Goal: Task Accomplishment & Management: Manage account settings

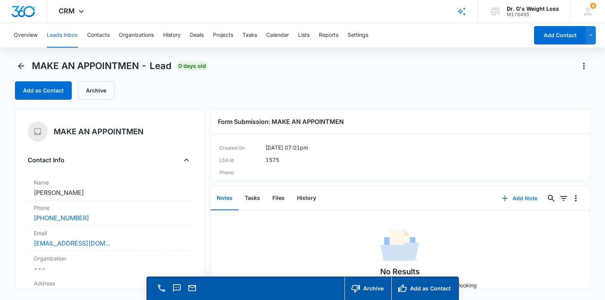
click at [519, 202] on button "Add Note" at bounding box center [519, 198] width 51 height 18
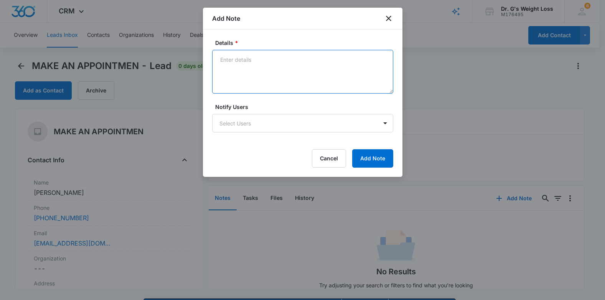
click at [253, 67] on textarea "Details *" at bounding box center [302, 72] width 181 height 44
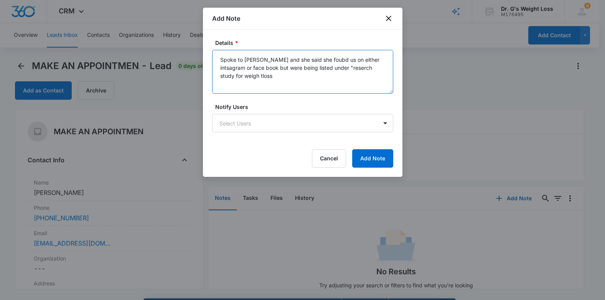
drag, startPoint x: 337, startPoint y: 83, endPoint x: 313, endPoint y: 86, distance: 24.0
click at [336, 82] on textarea "Spoke to [PERSON_NAME] and she said she foubd us on either intsagram or face bo…" at bounding box center [302, 72] width 181 height 44
drag, startPoint x: 253, startPoint y: 75, endPoint x: 259, endPoint y: 73, distance: 6.1
click at [258, 74] on textarea "Spoke to [PERSON_NAME] and she said she foubd us on either intsagram or face bo…" at bounding box center [302, 72] width 181 height 44
click at [260, 73] on textarea "Spoke to [PERSON_NAME] and she said she foubd us on either intsagram or face bo…" at bounding box center [302, 72] width 181 height 44
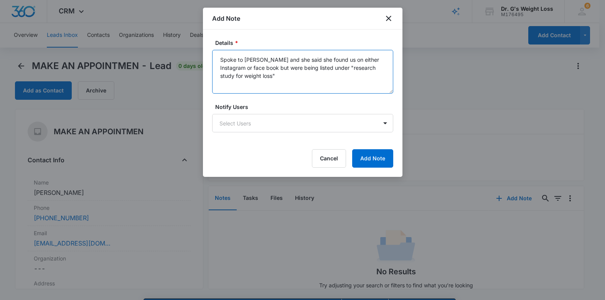
click at [298, 77] on textarea "Spoke to [PERSON_NAME] and she said she found us on either Instagram or face bo…" at bounding box center [302, 72] width 181 height 44
type textarea "Spoke to [PERSON_NAME] and she said she found us on either Instagram or face bo…"
click at [383, 159] on button "Add Note" at bounding box center [372, 158] width 41 height 18
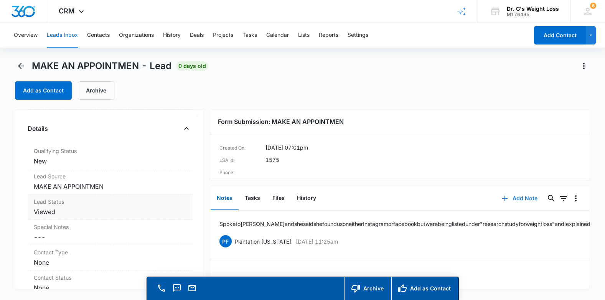
scroll to position [230, 0]
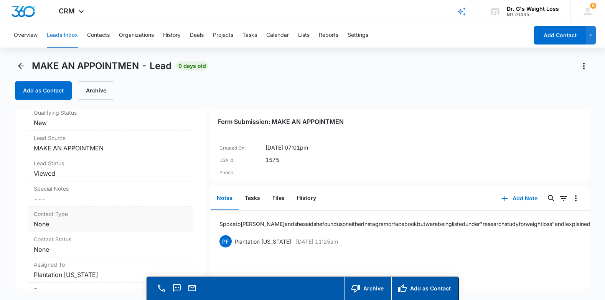
click at [52, 223] on dd "Cancel Save Changes None" at bounding box center [110, 223] width 152 height 9
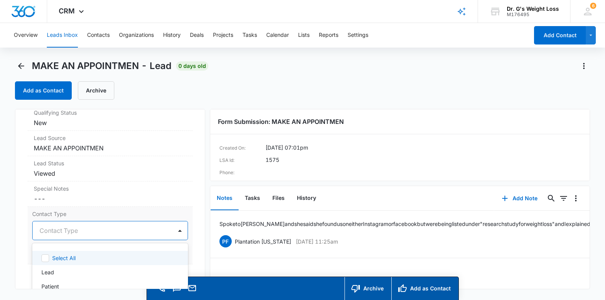
drag, startPoint x: 137, startPoint y: 230, endPoint x: 129, endPoint y: 226, distance: 9.3
click at [136, 229] on div "4 results available. Use Up and Down to choose options, press Enter to select t…" at bounding box center [109, 230] width 155 height 19
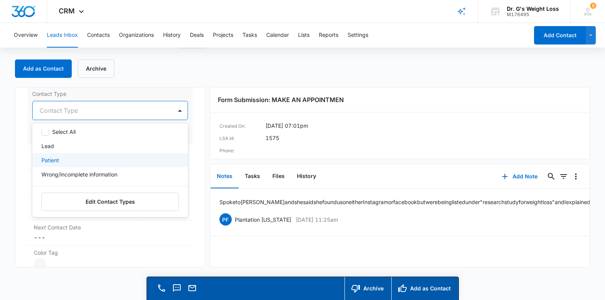
scroll to position [345, 0]
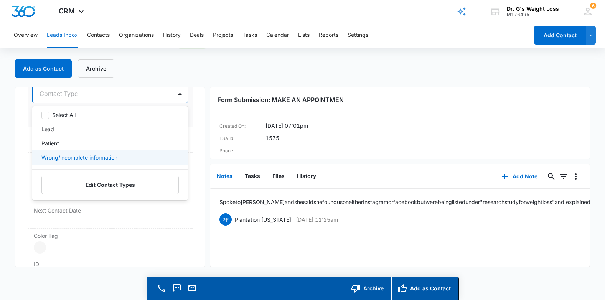
click at [87, 159] on p "Wrong/incomplete information" at bounding box center [79, 157] width 76 height 8
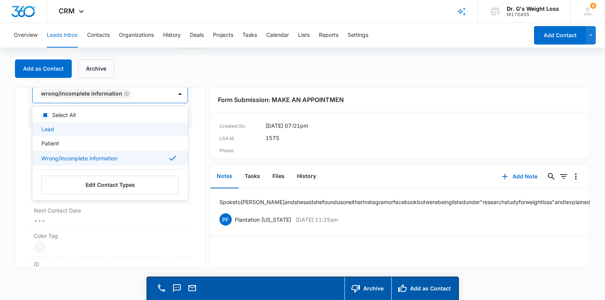
click at [53, 128] on p "Lead" at bounding box center [47, 129] width 13 height 8
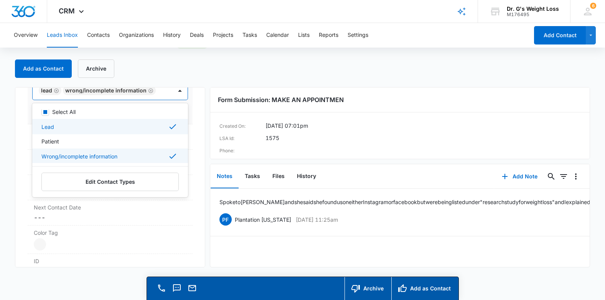
click at [168, 161] on icon at bounding box center [172, 155] width 9 height 9
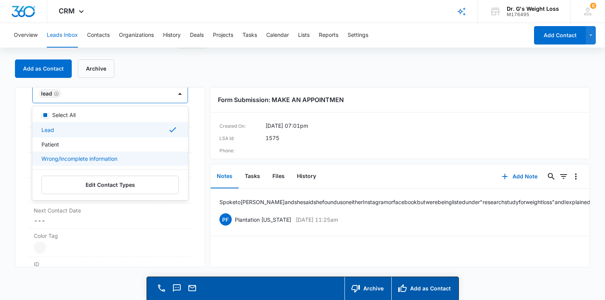
click at [193, 168] on div "MAKE AN APPOINTMEN Contact Info Name Cancel Save Changes [PERSON_NAME] Phone Ca…" at bounding box center [110, 177] width 190 height 180
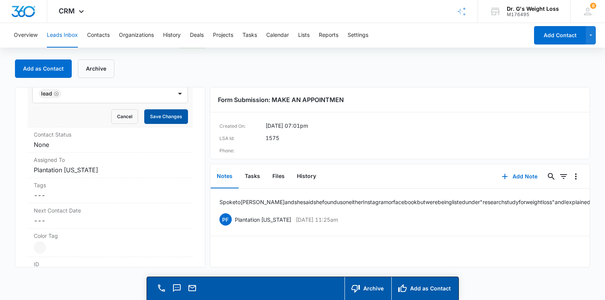
click at [167, 112] on button "Save Changes" at bounding box center [166, 116] width 44 height 15
click at [100, 136] on label "Contact Status" at bounding box center [110, 134] width 152 height 8
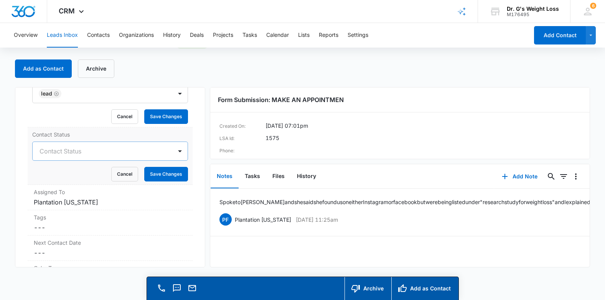
click at [103, 156] on div "Contact Status" at bounding box center [102, 151] width 139 height 18
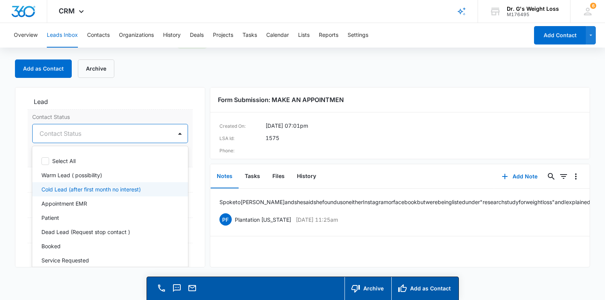
scroll to position [339, 0]
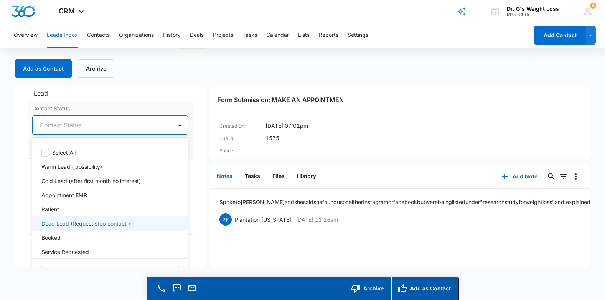
click at [94, 221] on p "Dead Lead (Request stop contact )" at bounding box center [85, 223] width 89 height 8
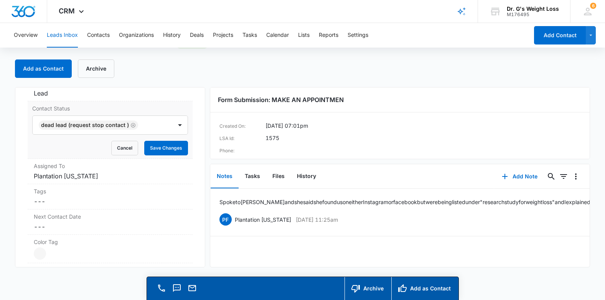
click at [193, 139] on div "MAKE AN APPOINTMEN Contact Info Name Cancel Save Changes [PERSON_NAME] Phone Ca…" at bounding box center [110, 177] width 190 height 180
click at [173, 146] on button "Save Changes" at bounding box center [166, 148] width 44 height 15
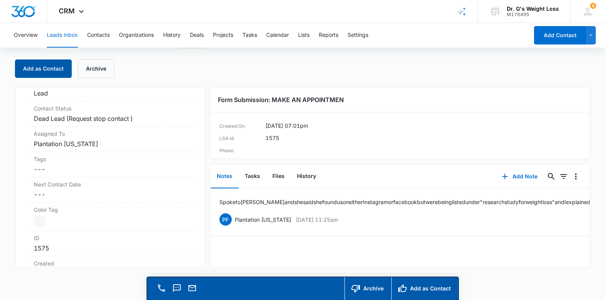
click at [46, 72] on button "Add as Contact" at bounding box center [43, 68] width 57 height 18
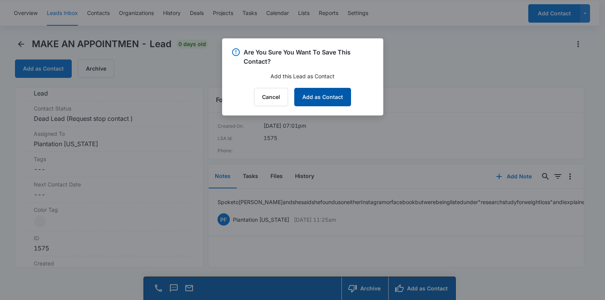
click at [312, 92] on button "Add as Contact" at bounding box center [322, 97] width 57 height 18
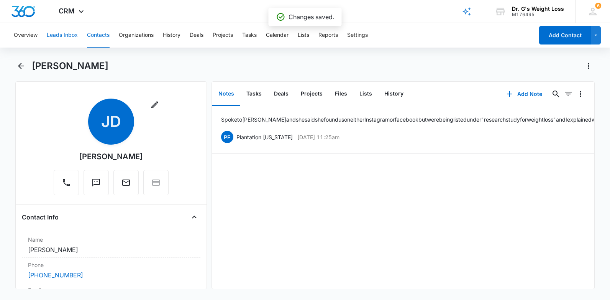
click at [63, 39] on button "Leads Inbox" at bounding box center [62, 35] width 31 height 25
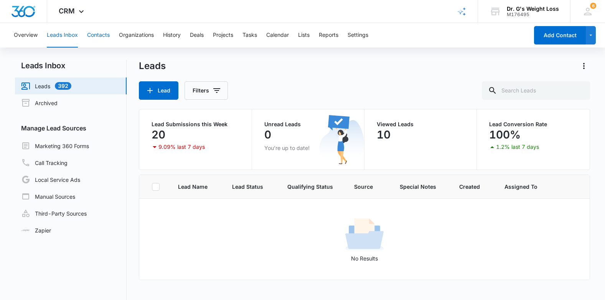
click at [102, 36] on button "Contacts" at bounding box center [98, 35] width 23 height 25
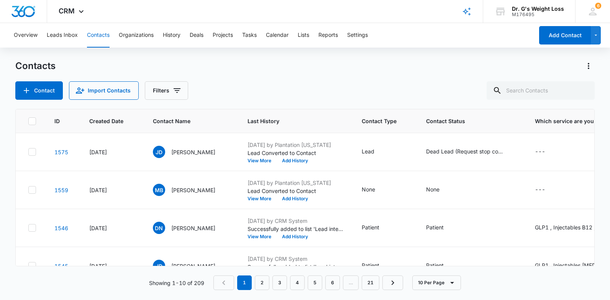
scroll to position [0, 44]
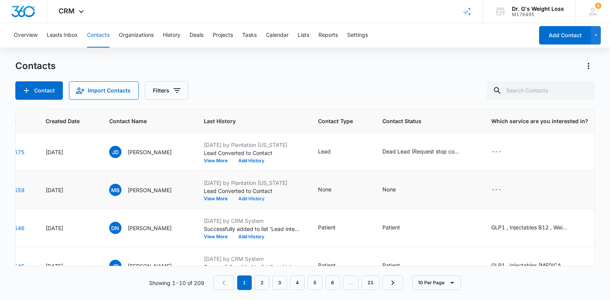
click at [263, 200] on button "Add History" at bounding box center [251, 198] width 37 height 5
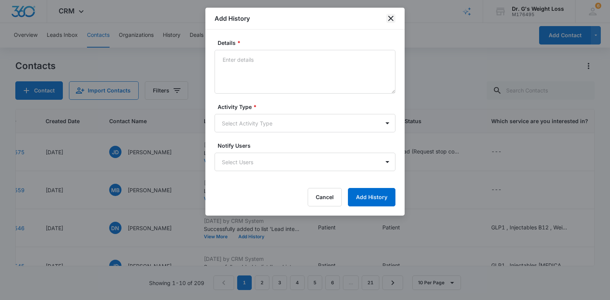
drag, startPoint x: 394, startPoint y: 8, endPoint x: 391, endPoint y: 15, distance: 7.7
click at [393, 10] on div "Add History" at bounding box center [304, 19] width 199 height 22
drag, startPoint x: 393, startPoint y: 20, endPoint x: 390, endPoint y: 24, distance: 4.6
click at [393, 21] on icon "close" at bounding box center [390, 18] width 9 height 9
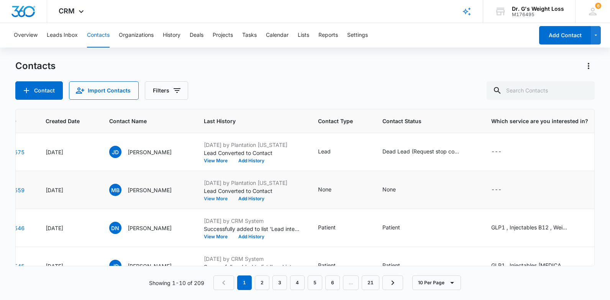
click at [223, 201] on td "[DATE] by Plantation [US_STATE] Lead Converted to Contact View More Add History" at bounding box center [252, 190] width 114 height 38
click at [222, 197] on button "View More" at bounding box center [218, 198] width 29 height 5
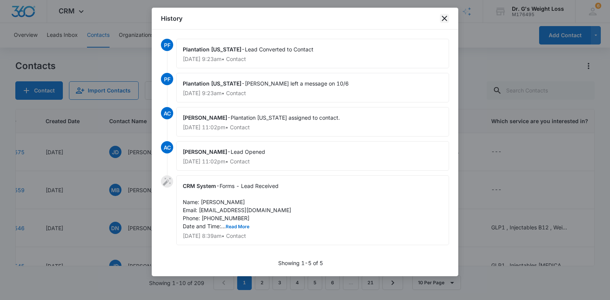
click at [441, 16] on icon "close" at bounding box center [444, 18] width 9 height 9
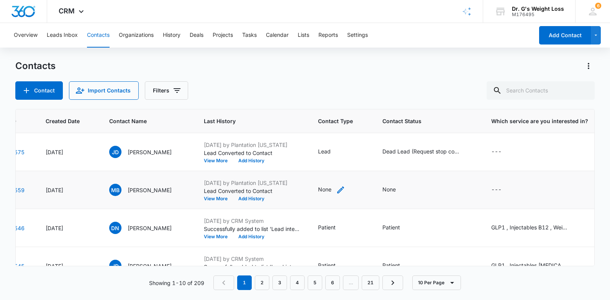
click at [332, 185] on div "None" at bounding box center [324, 189] width 13 height 8
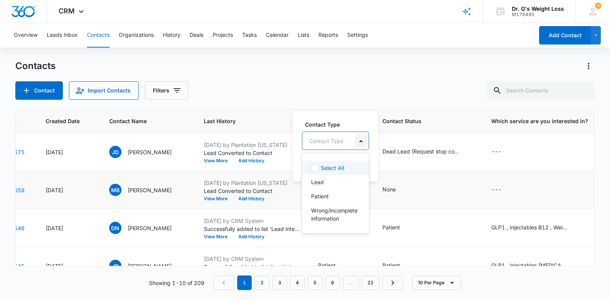
click at [358, 139] on div at bounding box center [361, 141] width 12 height 12
click at [336, 182] on div "Lead" at bounding box center [334, 182] width 47 height 8
click at [368, 146] on div "Contact Type option Lead, selected. 4 results available. Use Up and Down to cho…" at bounding box center [331, 145] width 77 height 71
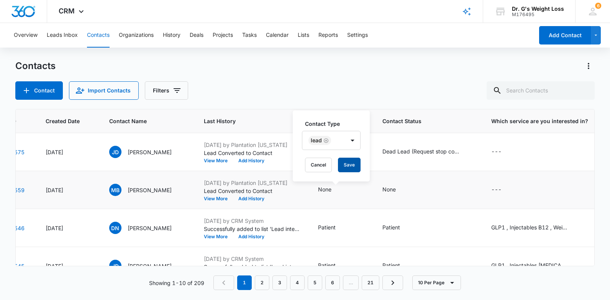
click at [353, 163] on button "Save" at bounding box center [349, 165] width 23 height 15
click at [396, 189] on div "None" at bounding box center [389, 189] width 13 height 8
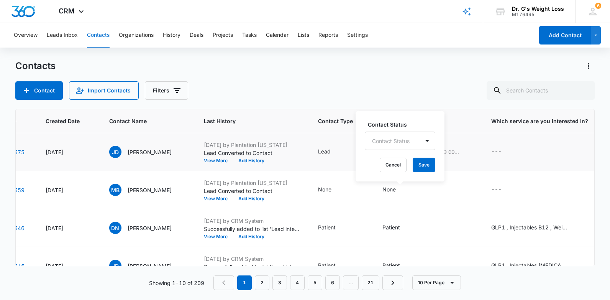
click at [424, 140] on td "Dead Lead (Request stop contact )" at bounding box center [427, 152] width 109 height 38
click at [396, 190] on div "None" at bounding box center [389, 189] width 13 height 8
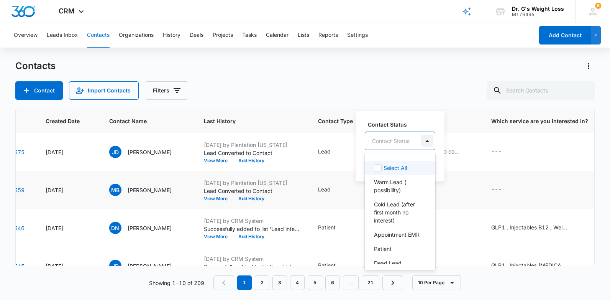
click at [423, 135] on div at bounding box center [427, 141] width 12 height 12
click at [403, 186] on p "Warm Lead ( possibility)" at bounding box center [399, 186] width 51 height 16
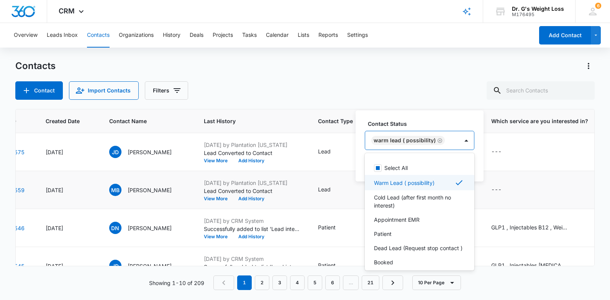
drag, startPoint x: 478, startPoint y: 191, endPoint x: 470, endPoint y: 192, distance: 8.1
click at [475, 192] on td "None Contact Status option Warm Lead ( possibility), selected. 8 results availa…" at bounding box center [427, 190] width 109 height 38
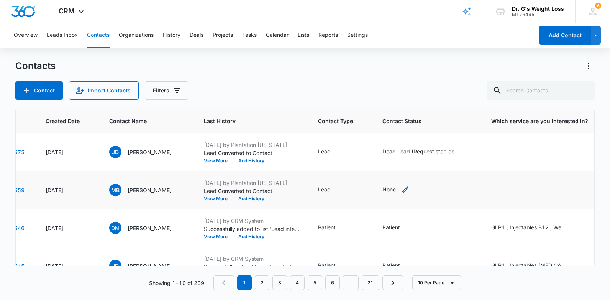
click at [404, 188] on icon "Contact Status - None - Select to Edit Field" at bounding box center [405, 189] width 9 height 9
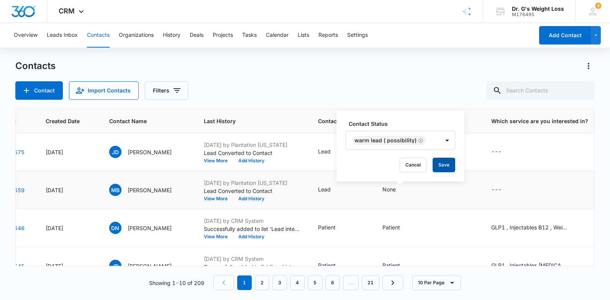
click at [445, 167] on button "Save" at bounding box center [444, 165] width 23 height 15
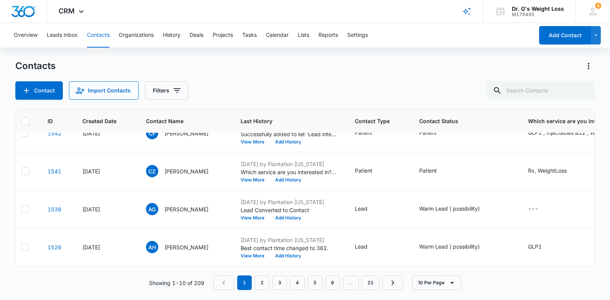
scroll to position [252, 0]
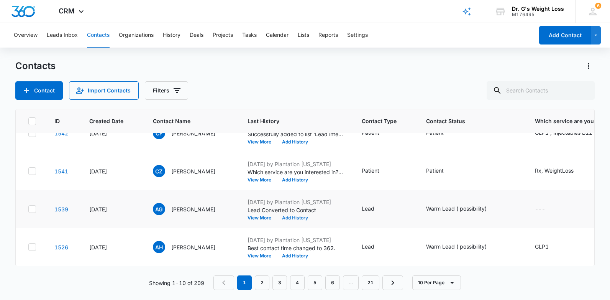
click at [297, 215] on button "Add History" at bounding box center [295, 217] width 37 height 5
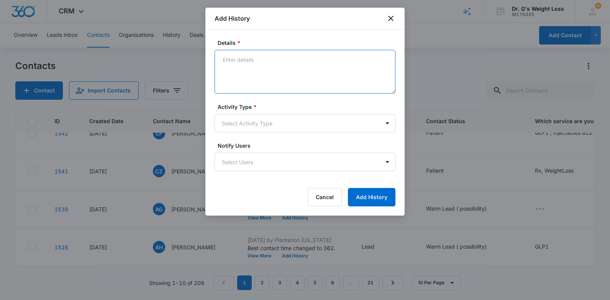
click at [250, 76] on textarea "Details *" at bounding box center [305, 72] width 181 height 44
type textarea "[PERSON_NAME] left a message on 10/8"
click at [342, 124] on body "CRM Apps Reputation Forms CRM Email Social Content Ads Intelligence Files Brand…" at bounding box center [305, 150] width 610 height 300
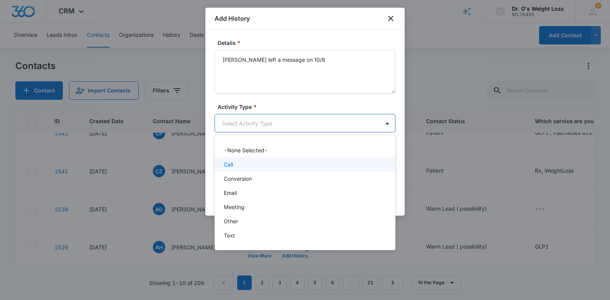
click at [342, 170] on div "Call" at bounding box center [305, 164] width 181 height 14
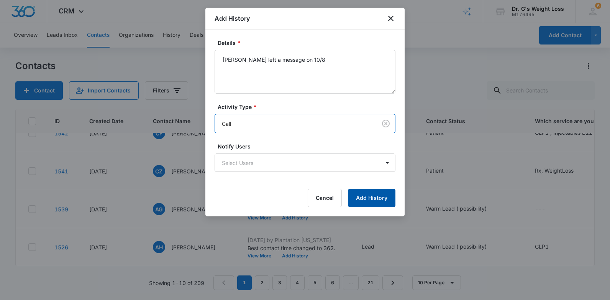
click at [385, 200] on button "Add History" at bounding box center [372, 198] width 48 height 18
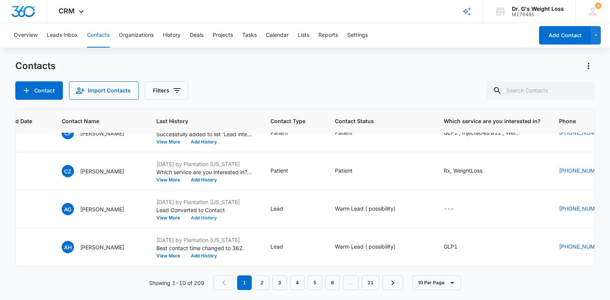
scroll to position [252, 90]
click at [369, 206] on div "Warm Lead ( possibility)" at bounding box center [367, 208] width 61 height 8
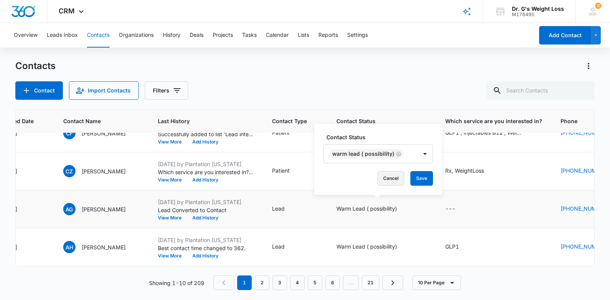
click at [392, 181] on button "Cancel" at bounding box center [391, 178] width 27 height 15
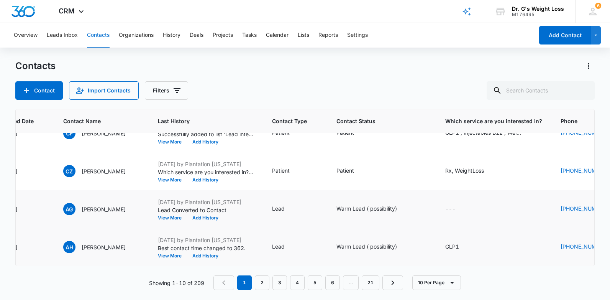
drag, startPoint x: 349, startPoint y: 259, endPoint x: 369, endPoint y: 259, distance: 19.6
click at [369, 259] on td "Warm Lead ( possibility)" at bounding box center [381, 247] width 109 height 38
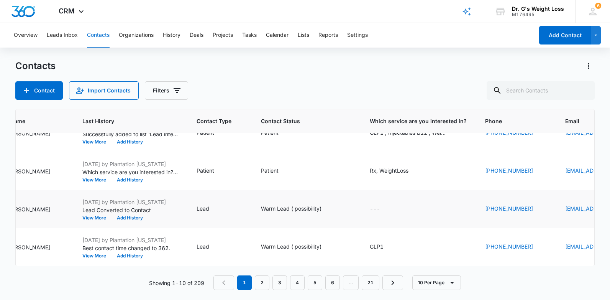
scroll to position [252, 166]
click at [380, 204] on div "---" at bounding box center [374, 208] width 10 height 9
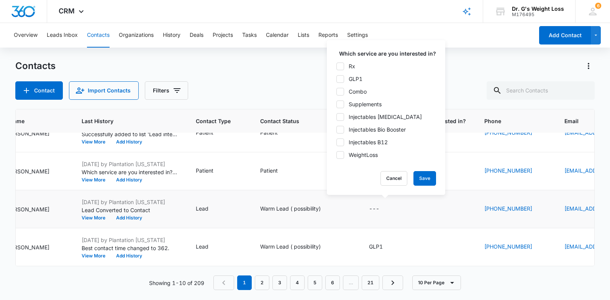
click at [345, 157] on label "WeightLoss" at bounding box center [386, 155] width 100 height 8
click at [337, 155] on input "WeightLoss" at bounding box center [336, 154] width 0 height 0
checkbox input "true"
click at [426, 184] on button "Save" at bounding box center [425, 178] width 23 height 15
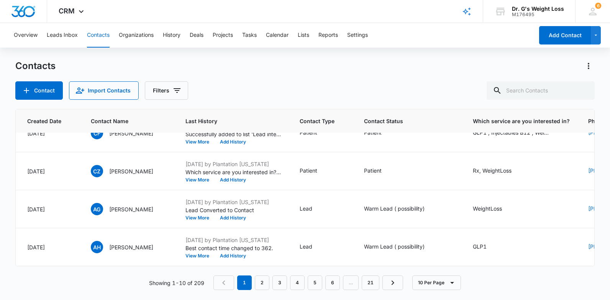
scroll to position [252, 65]
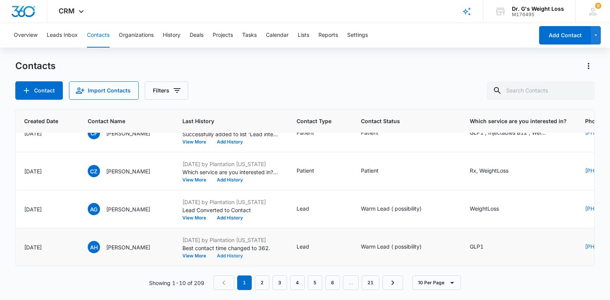
click at [231, 253] on button "Add History" at bounding box center [230, 255] width 37 height 5
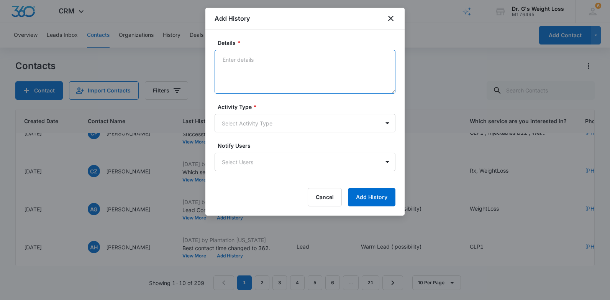
click at [280, 69] on textarea "Details *" at bounding box center [305, 72] width 181 height 44
type textarea "[PERSON_NAME] left a message on 10/8"
click at [306, 125] on body "CRM Apps Reputation Forms CRM Email Social Content Ads Intelligence Files Brand…" at bounding box center [305, 150] width 610 height 300
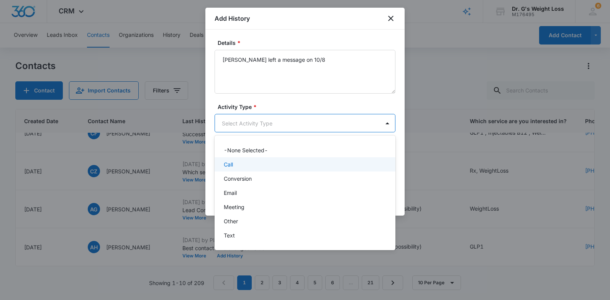
click at [305, 163] on div "Call" at bounding box center [304, 164] width 161 height 8
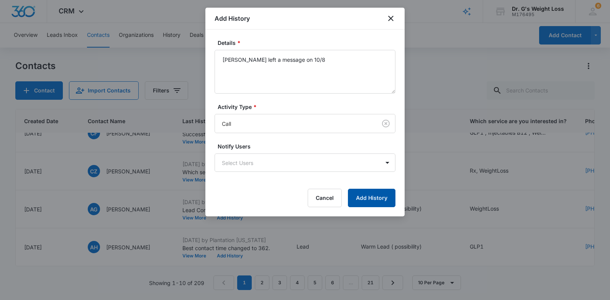
click at [385, 196] on button "Add History" at bounding box center [372, 198] width 48 height 18
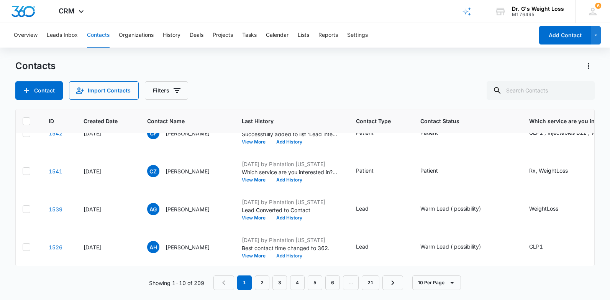
scroll to position [252, 0]
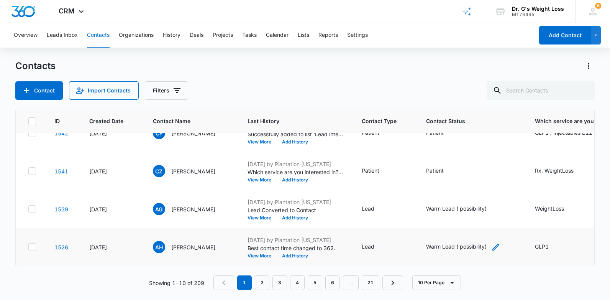
click at [464, 242] on div "Warm Lead ( possibility)" at bounding box center [456, 246] width 61 height 8
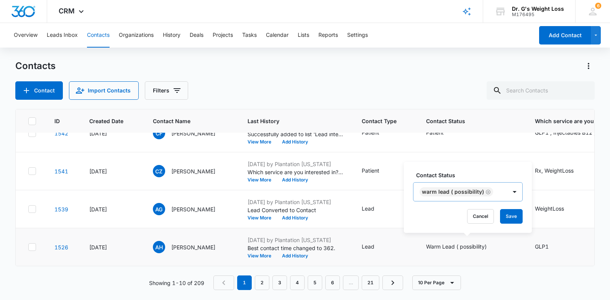
click at [486, 192] on icon "Remove Warm Lead ( possibility)" at bounding box center [488, 192] width 5 height 6
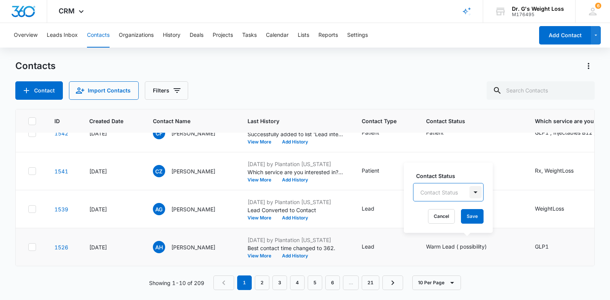
click at [477, 195] on div "Contact Status option , selected. Select is focused ,type to refine list, press…" at bounding box center [448, 198] width 89 height 70
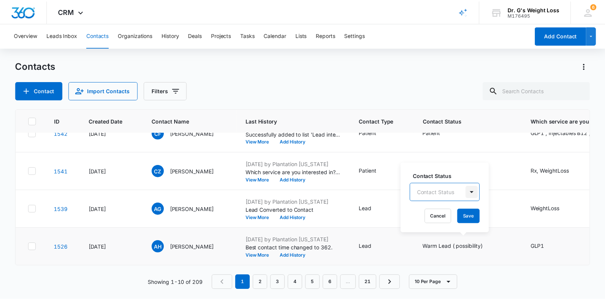
scroll to position [9, 0]
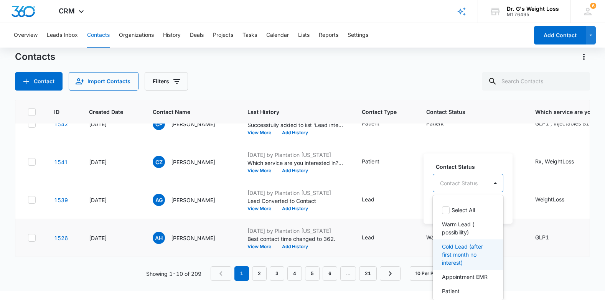
click at [459, 251] on p "Cold Lead (after first month no interest)" at bounding box center [467, 254] width 51 height 24
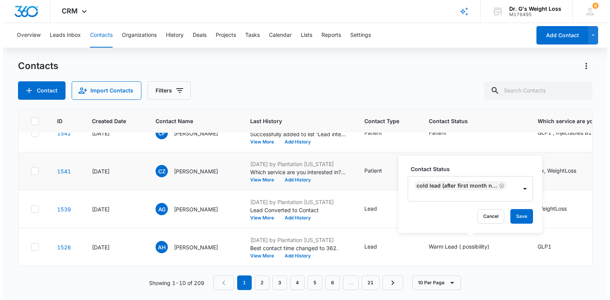
scroll to position [0, 0]
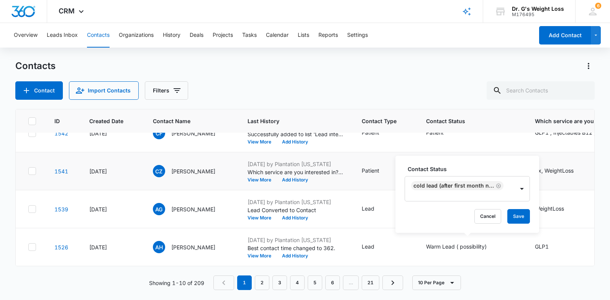
click at [558, 156] on tbody "1575 [DATE] [PERSON_NAME] [DATE] by Plantation [US_STATE] Lead Converted to Con…" at bounding box center [526, 77] width 1020 height 380
click at [518, 217] on button "Save" at bounding box center [519, 216] width 23 height 15
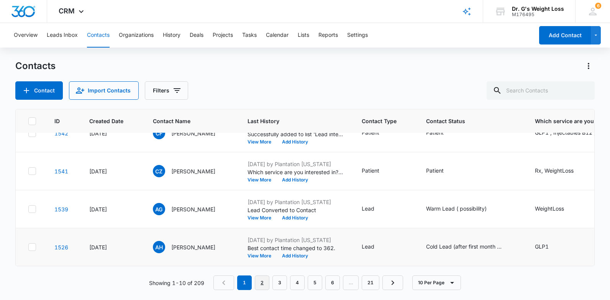
click at [265, 279] on link "2" at bounding box center [262, 282] width 15 height 15
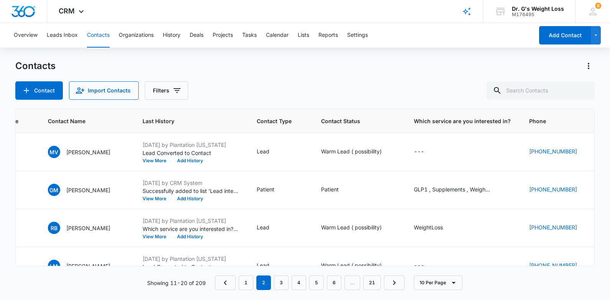
scroll to position [0, 105]
click at [381, 151] on div "Warm Lead ( possibility)" at bounding box center [351, 151] width 61 height 8
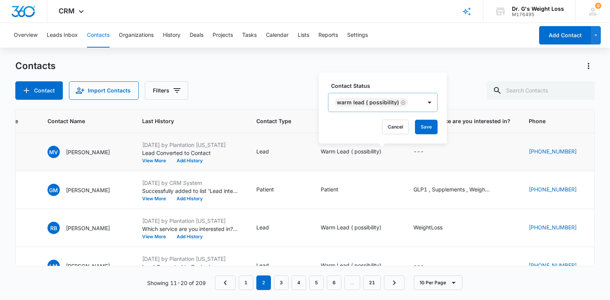
click at [404, 102] on icon "Remove Warm Lead ( possibility)" at bounding box center [403, 102] width 5 height 5
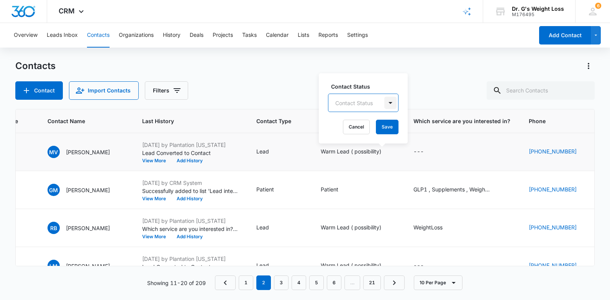
drag, startPoint x: 397, startPoint y: 97, endPoint x: 388, endPoint y: 103, distance: 10.3
click at [389, 103] on div at bounding box center [390, 103] width 15 height 18
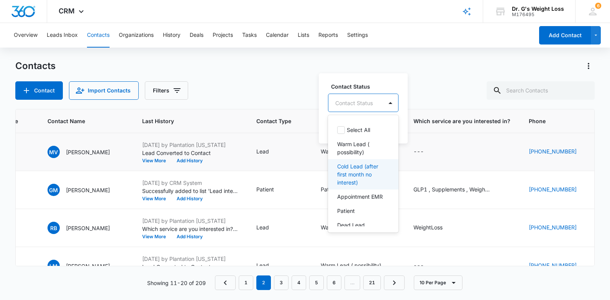
click at [363, 173] on p "Cold Lead (after first month no interest)" at bounding box center [362, 174] width 51 height 24
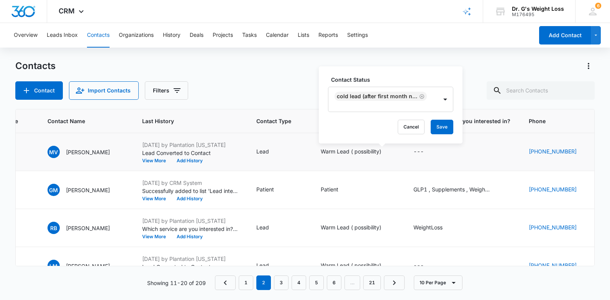
click at [460, 102] on div "Contact Status Cold Lead (after first month no interest) Cancel Save" at bounding box center [391, 104] width 144 height 77
click at [439, 131] on button "Save" at bounding box center [442, 127] width 23 height 15
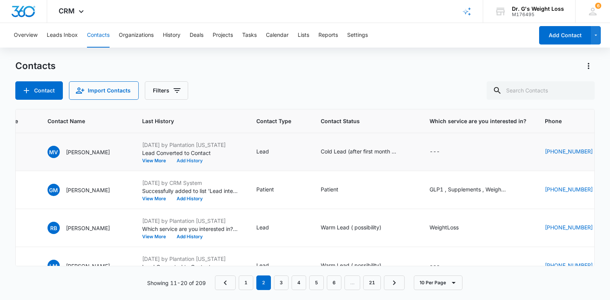
click at [208, 159] on button "Add History" at bounding box center [189, 160] width 37 height 5
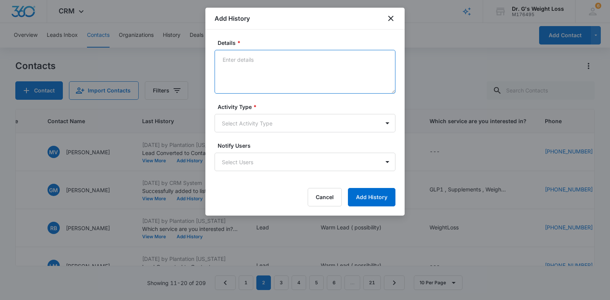
click at [282, 74] on textarea "Details *" at bounding box center [305, 72] width 181 height 44
drag, startPoint x: 322, startPoint y: 64, endPoint x: 200, endPoint y: 81, distance: 123.0
click at [200, 81] on body "CRM Apps Reputation Forms CRM Email Social Content Ads Intelligence Files Brand…" at bounding box center [305, 150] width 610 height 300
type textarea "[PERSON_NAME] left a message on 10/8"
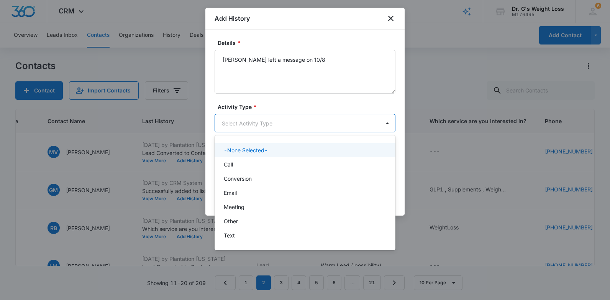
click at [292, 123] on body "CRM Apps Reputation Forms CRM Email Social Content Ads Intelligence Files Brand…" at bounding box center [305, 150] width 610 height 300
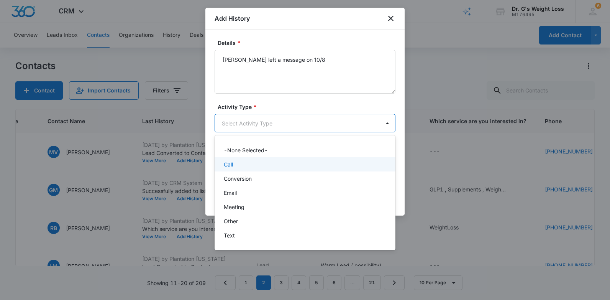
click at [279, 162] on div "Call" at bounding box center [304, 164] width 161 height 8
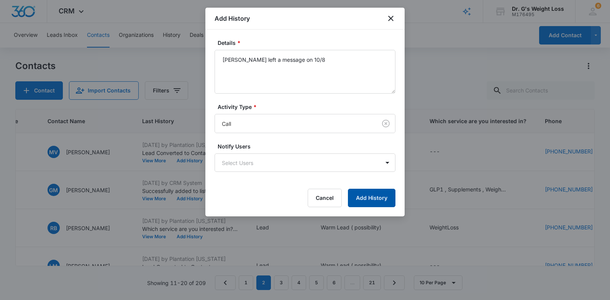
click at [387, 195] on button "Add History" at bounding box center [372, 198] width 48 height 18
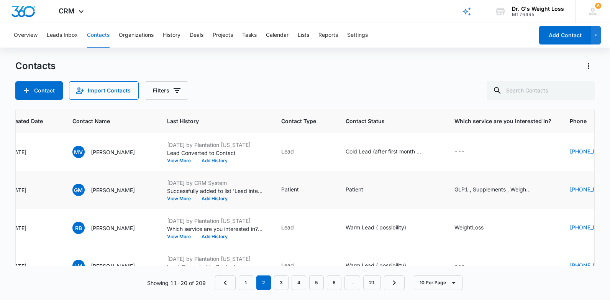
scroll to position [0, 79]
click at [408, 226] on div "Warm Lead ( possibility)" at bounding box center [377, 227] width 61 height 8
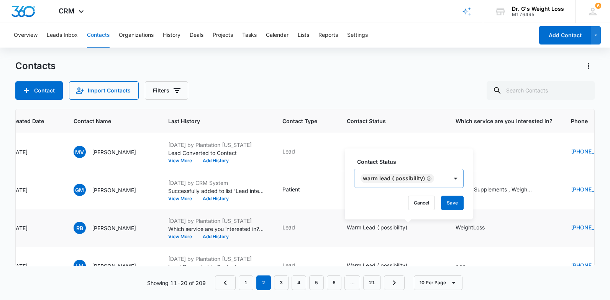
click at [427, 178] on icon "Remove Warm Lead ( possibility)" at bounding box center [429, 179] width 5 height 6
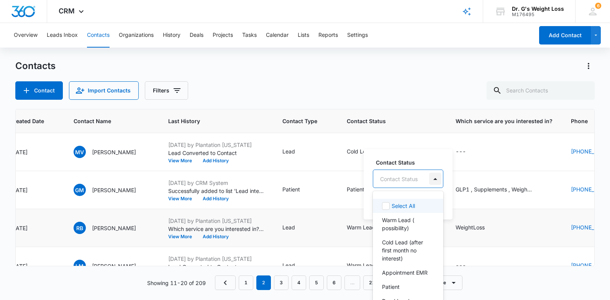
click at [414, 176] on div "Contact Status" at bounding box center [408, 178] width 71 height 18
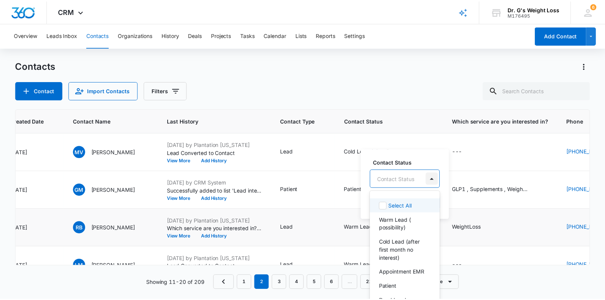
scroll to position [9, 0]
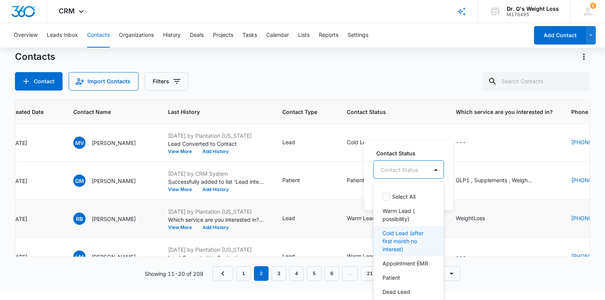
click at [406, 234] on p "Cold Lead (after first month no interest)" at bounding box center [407, 241] width 51 height 24
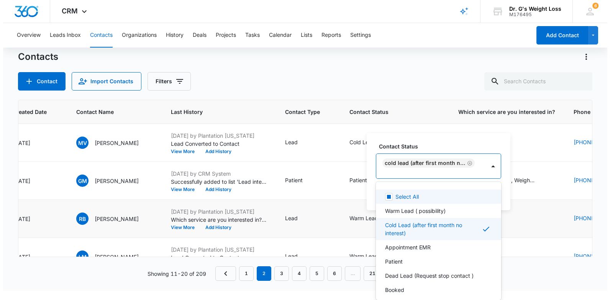
scroll to position [0, 0]
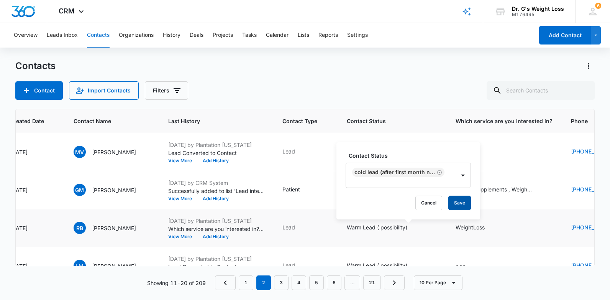
click at [455, 204] on button "Save" at bounding box center [460, 203] width 23 height 15
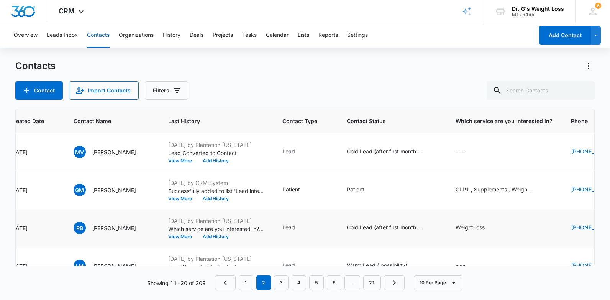
scroll to position [38, 79]
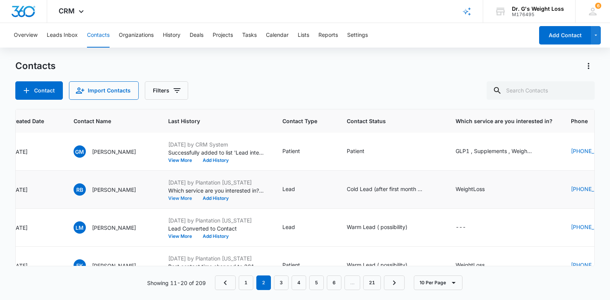
click at [197, 197] on button "View More" at bounding box center [182, 198] width 29 height 5
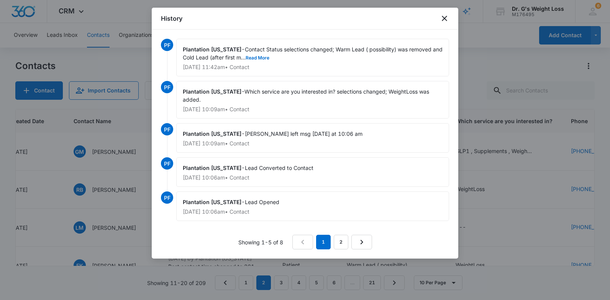
click at [439, 18] on div "History" at bounding box center [305, 19] width 307 height 22
click at [443, 17] on icon "close" at bounding box center [444, 18] width 9 height 9
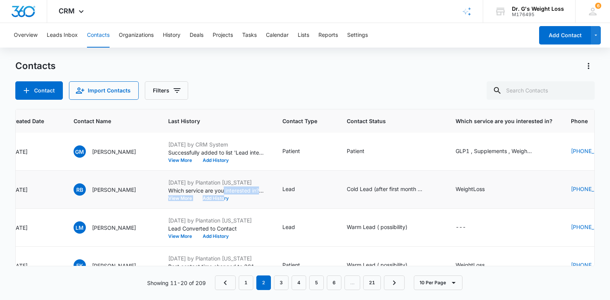
drag, startPoint x: 248, startPoint y: 193, endPoint x: 248, endPoint y: 197, distance: 3.9
click at [248, 197] on div "[DATE] by Plantation [US_STATE] Which service are you interested in? selections…" at bounding box center [216, 189] width 96 height 22
click at [234, 197] on button "Add History" at bounding box center [215, 198] width 37 height 5
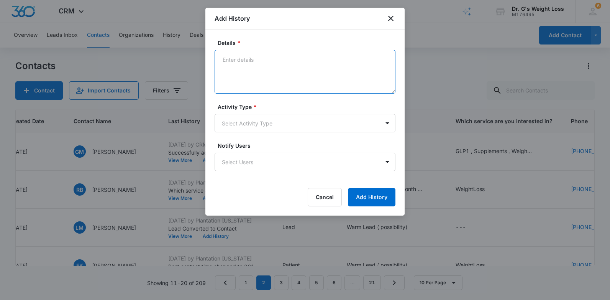
paste textarea "[PERSON_NAME] left a message on 10/8"
type textarea "[PERSON_NAME] left a message on 10/8"
click at [282, 124] on body "CRM Apps Reputation Forms CRM Email Social Content Ads Intelligence Files Brand…" at bounding box center [305, 150] width 610 height 300
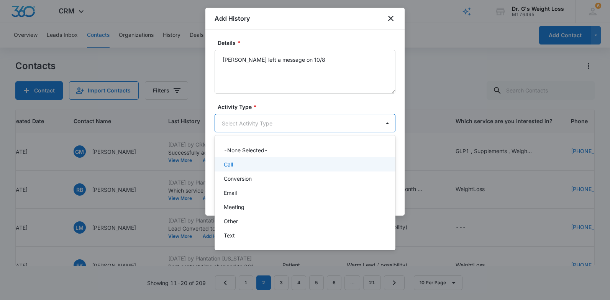
click at [268, 166] on div "Call" at bounding box center [304, 164] width 161 height 8
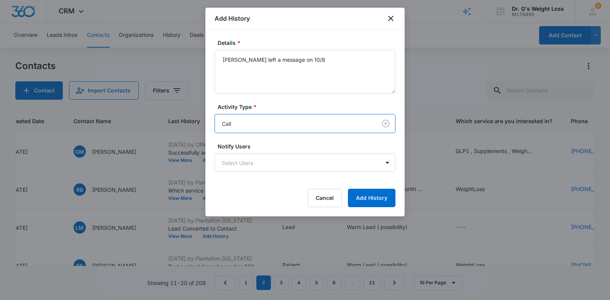
click at [400, 168] on div "Details * [PERSON_NAME] left a message on 10/8 Activity Type * option Call, sel…" at bounding box center [304, 123] width 199 height 187
click at [390, 195] on button "Add History" at bounding box center [372, 198] width 48 height 18
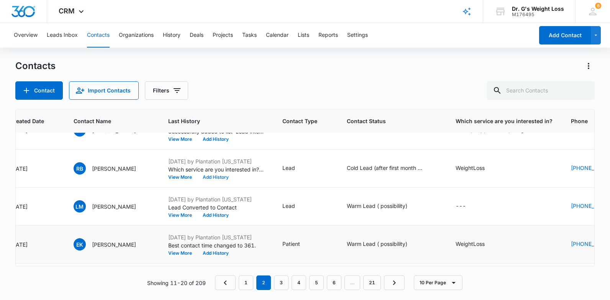
scroll to position [77, 79]
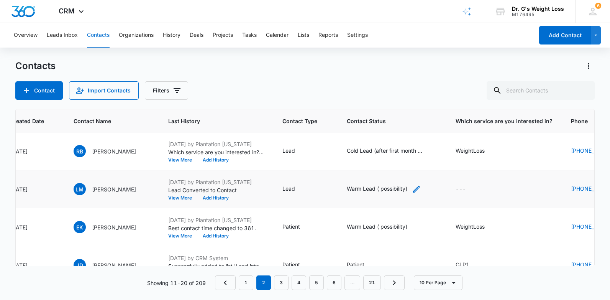
click at [408, 188] on div "Warm Lead ( possibility)" at bounding box center [377, 188] width 61 height 8
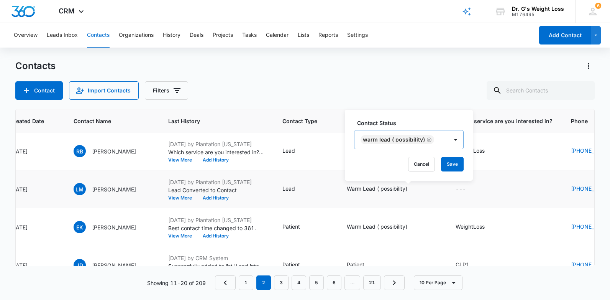
click at [428, 139] on icon "Remove Warm Lead ( possibility)" at bounding box center [429, 140] width 5 height 6
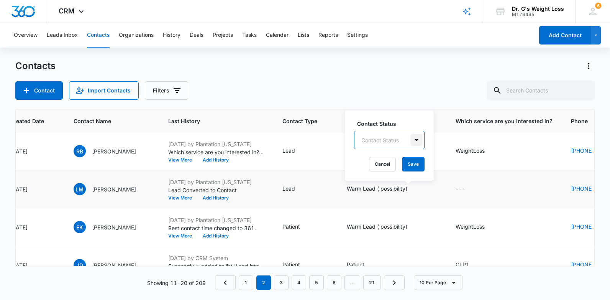
drag, startPoint x: 418, startPoint y: 140, endPoint x: 416, endPoint y: 143, distance: 4.4
click at [418, 140] on div at bounding box center [417, 140] width 12 height 12
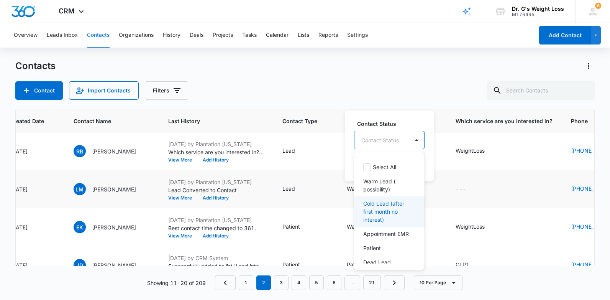
click at [389, 204] on p "Cold Lead (after first month no interest)" at bounding box center [388, 211] width 51 height 24
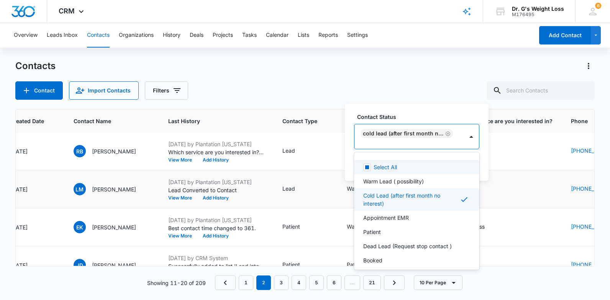
click at [481, 136] on div "Contact Status option Cold Lead (after first month no interest) , selected. 8 r…" at bounding box center [417, 142] width 144 height 77
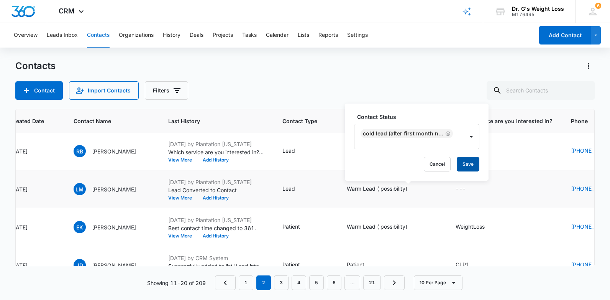
click at [473, 160] on button "Save" at bounding box center [468, 164] width 23 height 15
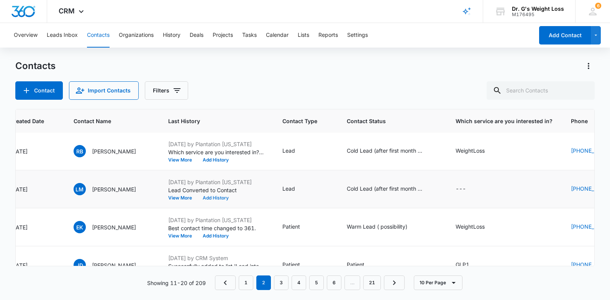
click at [234, 197] on button "Add History" at bounding box center [215, 198] width 37 height 5
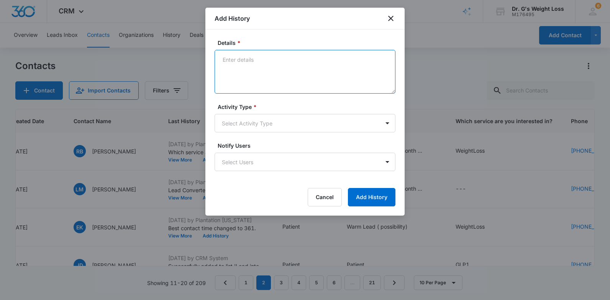
paste textarea "[PERSON_NAME] left a message on 10/8"
type textarea "[PERSON_NAME] left a message on 10/8"
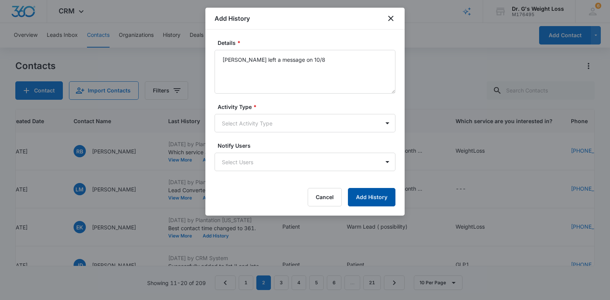
click at [373, 196] on button "Add History" at bounding box center [372, 197] width 48 height 18
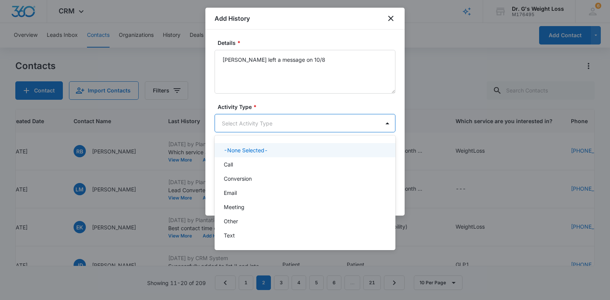
click at [340, 125] on body "CRM Apps Reputation Forms CRM Email Social Content Ads Intelligence Files Brand…" at bounding box center [305, 150] width 610 height 300
click at [318, 162] on div "Call" at bounding box center [304, 164] width 161 height 8
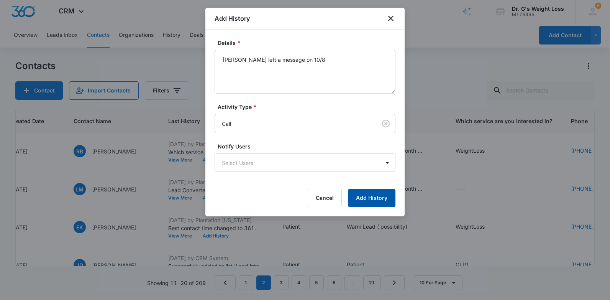
click at [386, 196] on button "Add History" at bounding box center [372, 198] width 48 height 18
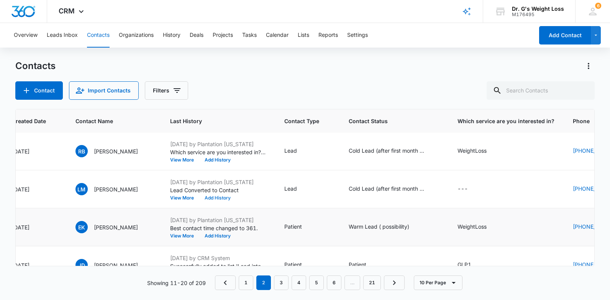
scroll to position [77, 74]
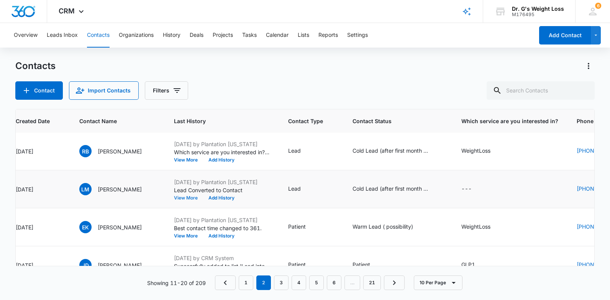
click at [203, 198] on button "View More" at bounding box center [188, 198] width 29 height 5
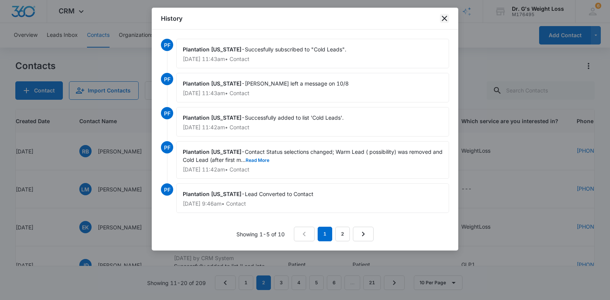
click at [444, 17] on icon "close" at bounding box center [444, 18] width 5 height 5
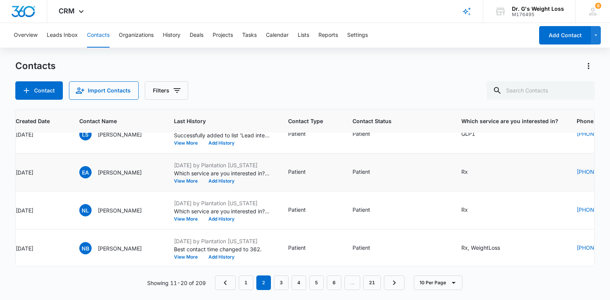
scroll to position [252, 74]
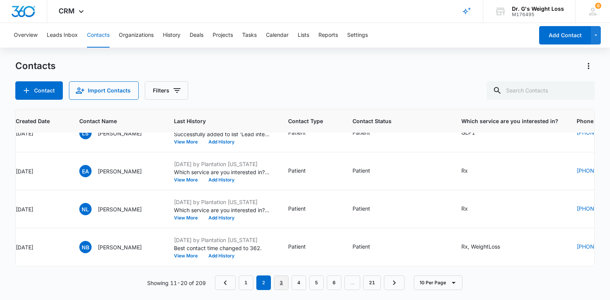
click at [283, 280] on link "3" at bounding box center [281, 282] width 15 height 15
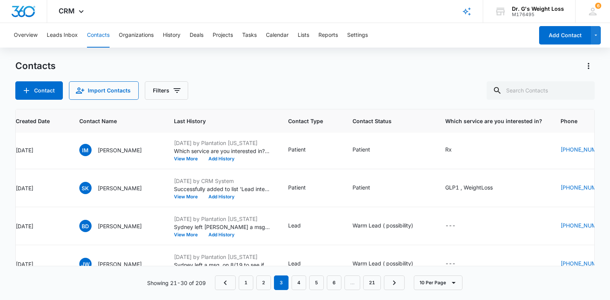
scroll to position [230, 74]
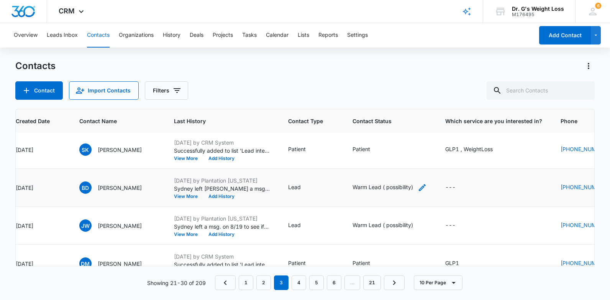
click at [380, 189] on div "Warm Lead ( possibility)" at bounding box center [383, 187] width 61 height 8
drag, startPoint x: 380, startPoint y: 190, endPoint x: 419, endPoint y: 199, distance: 40.9
click at [419, 200] on td "Warm Lead ( possibility) Cancel Save" at bounding box center [389, 188] width 93 height 38
click at [413, 187] on div "Warm Lead ( possibility)" at bounding box center [383, 187] width 61 height 8
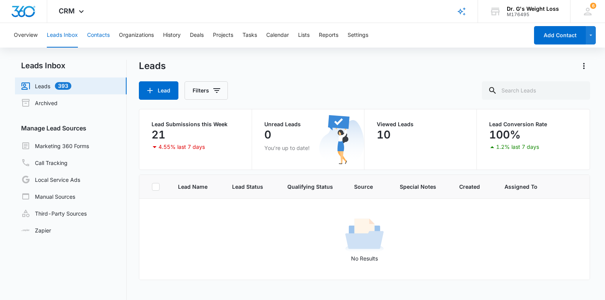
click at [91, 32] on button "Contacts" at bounding box center [98, 35] width 23 height 25
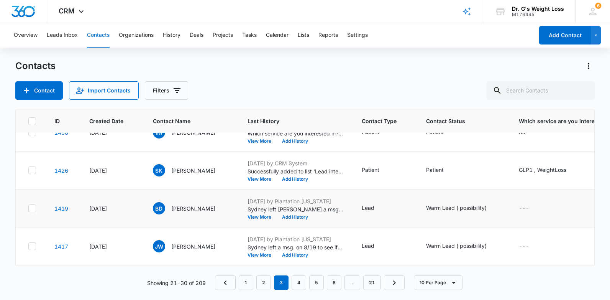
scroll to position [214, 0]
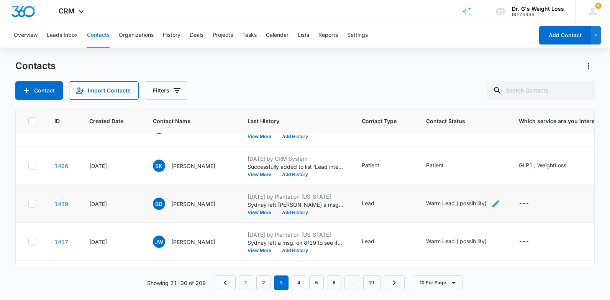
click at [477, 205] on div "Warm Lead ( possibility)" at bounding box center [456, 203] width 61 height 8
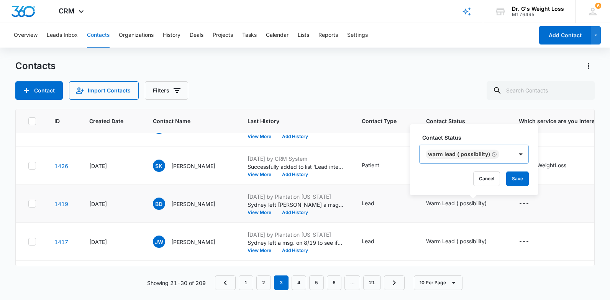
click at [492, 155] on icon "Remove Warm Lead ( possibility)" at bounding box center [494, 154] width 5 height 6
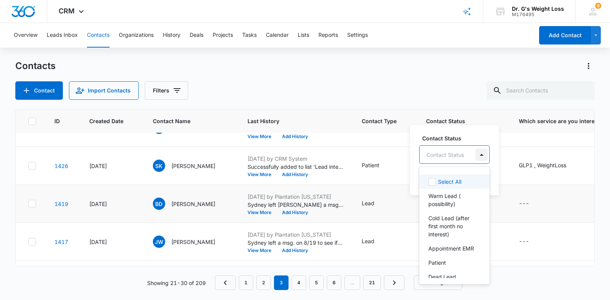
click at [481, 154] on div at bounding box center [482, 154] width 12 height 12
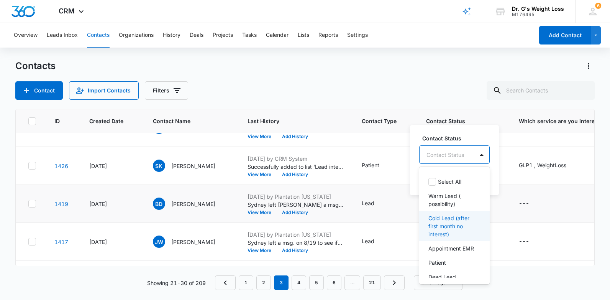
click at [460, 225] on p "Cold Lead (after first month no interest)" at bounding box center [454, 226] width 51 height 24
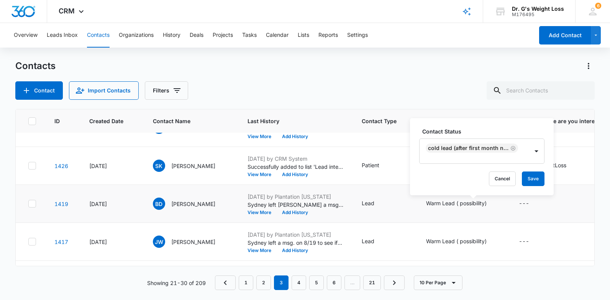
click at [549, 140] on div "Contact Status Cold Lead (after first month no interest) Cancel Save" at bounding box center [482, 156] width 144 height 77
click at [532, 180] on button "Save" at bounding box center [533, 178] width 23 height 15
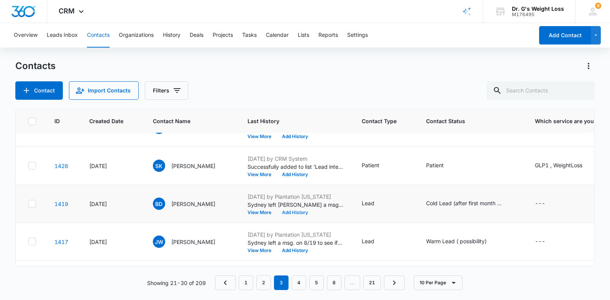
click at [307, 212] on button "Add History" at bounding box center [295, 212] width 37 height 5
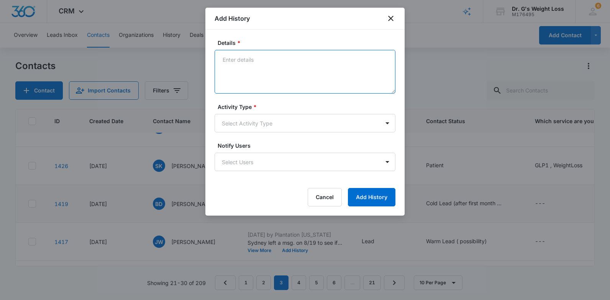
paste textarea "[PERSON_NAME] left a message on 10/8"
type textarea "[PERSON_NAME] left a message on 10/8"
click at [337, 122] on body "CRM Apps Reputation Forms CRM Email Social Content Ads Intelligence Files Brand…" at bounding box center [305, 150] width 610 height 300
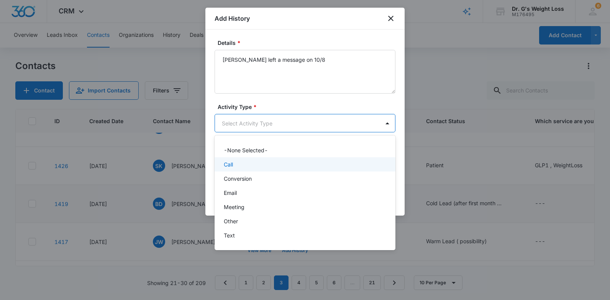
click at [340, 162] on div "Call" at bounding box center [304, 164] width 161 height 8
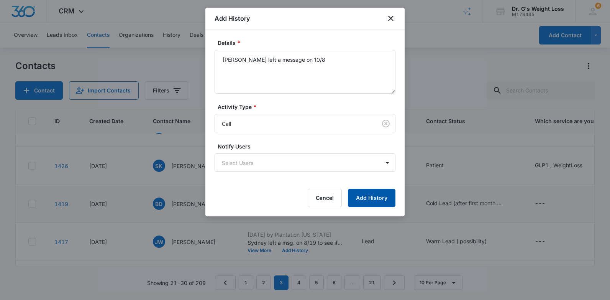
click at [387, 195] on button "Add History" at bounding box center [372, 198] width 48 height 18
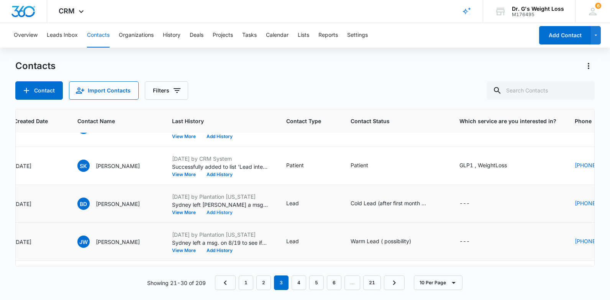
scroll to position [214, 74]
click at [411, 242] on div "Warm Lead ( possibility)" at bounding box center [382, 241] width 61 height 8
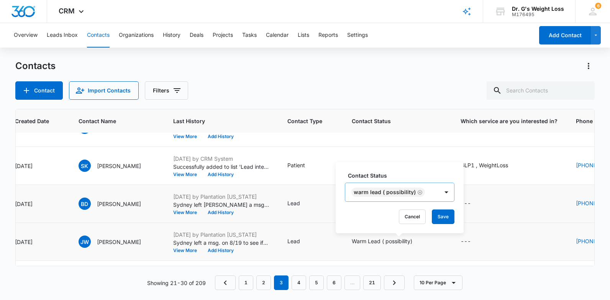
click at [419, 189] on icon "Remove Warm Lead ( possibility)" at bounding box center [419, 192] width 5 height 6
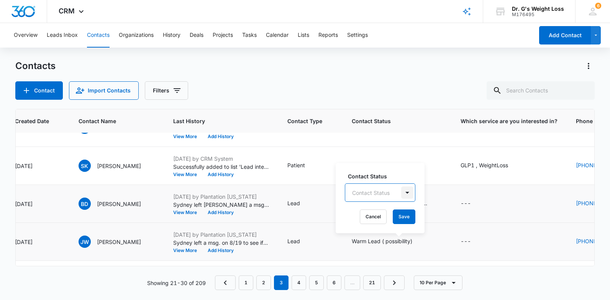
click at [405, 191] on div "Contact Status" at bounding box center [380, 192] width 71 height 18
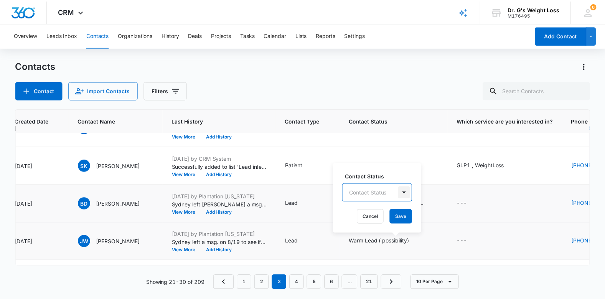
scroll to position [9, 0]
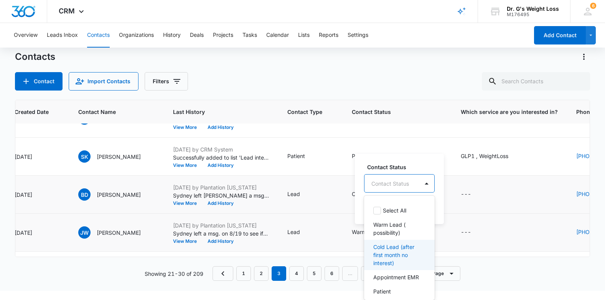
drag, startPoint x: 397, startPoint y: 256, endPoint x: 408, endPoint y: 237, distance: 22.5
click at [396, 256] on p "Cold Lead (after first month no interest)" at bounding box center [398, 255] width 51 height 24
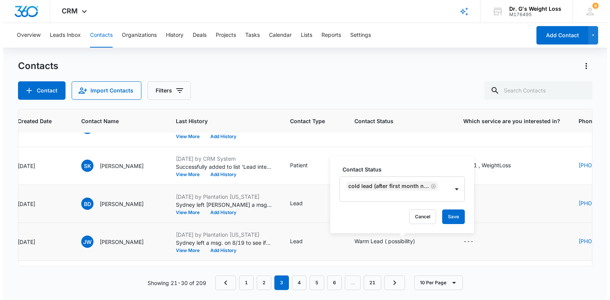
scroll to position [0, 0]
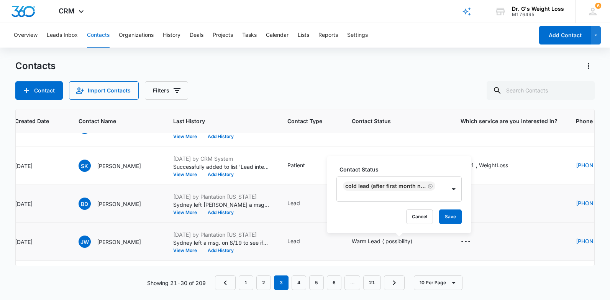
click at [490, 187] on tbody "1444 [DATE] PM [PERSON_NAME] [DATE] by Plantation [US_STATE] Which service are …" at bounding box center [451, 109] width 1020 height 380
click at [452, 220] on button "Save" at bounding box center [450, 216] width 23 height 15
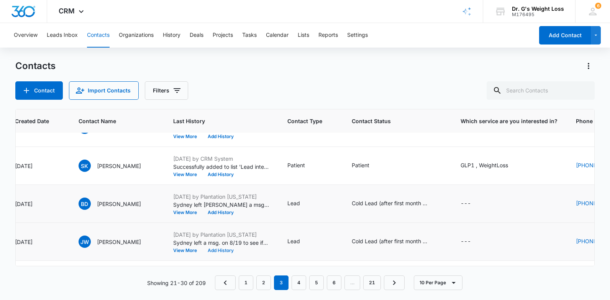
click at [231, 250] on button "Add History" at bounding box center [220, 250] width 37 height 5
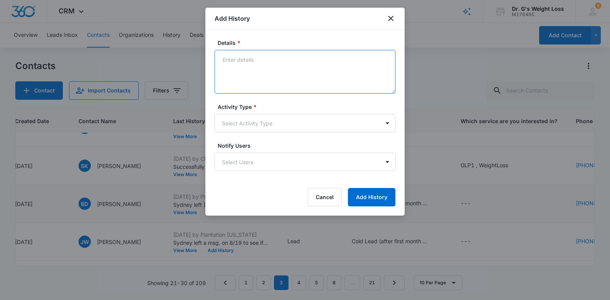
paste textarea "[PERSON_NAME] left a message on 10/8"
type textarea "[PERSON_NAME] left a message on 10/8"
click at [278, 120] on body "CRM Apps Reputation Forms CRM Email Social Content Ads Intelligence Files Brand…" at bounding box center [305, 150] width 610 height 300
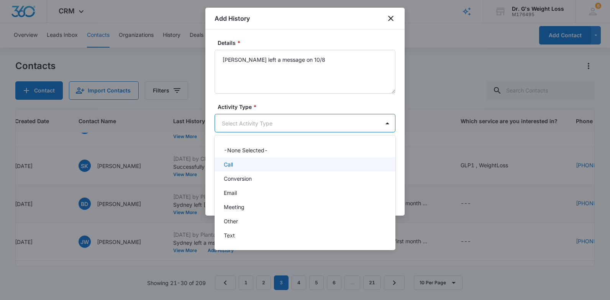
drag, startPoint x: 261, startPoint y: 162, endPoint x: 432, endPoint y: 172, distance: 170.9
click at [261, 163] on div "Call" at bounding box center [304, 164] width 161 height 8
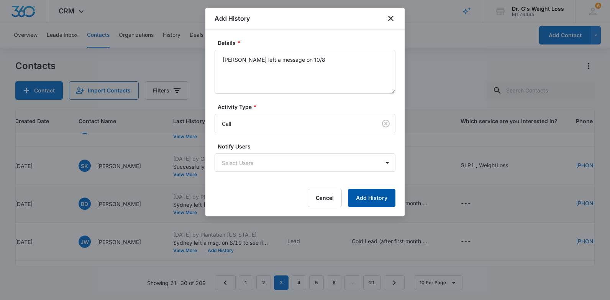
drag, startPoint x: 388, startPoint y: 197, endPoint x: 384, endPoint y: 198, distance: 4.0
click at [386, 199] on button "Add History" at bounding box center [372, 198] width 48 height 18
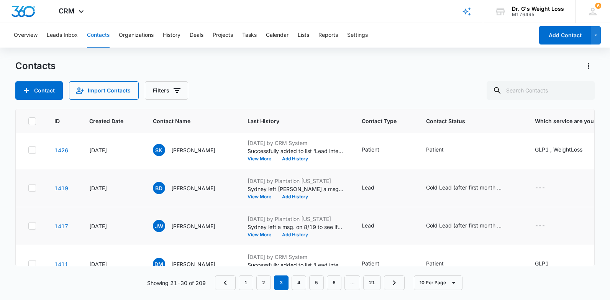
scroll to position [252, 0]
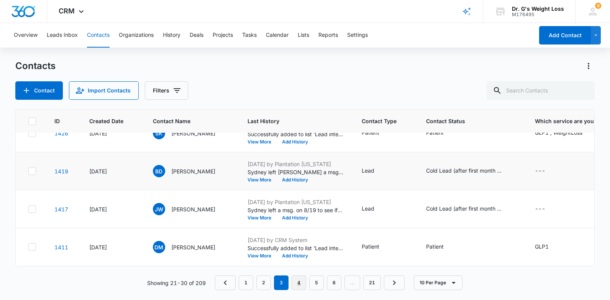
click at [299, 282] on link "4" at bounding box center [299, 282] width 15 height 15
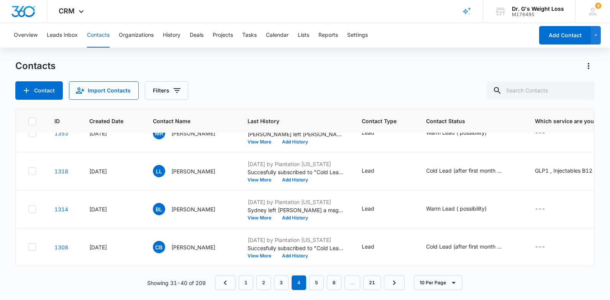
scroll to position [0, 0]
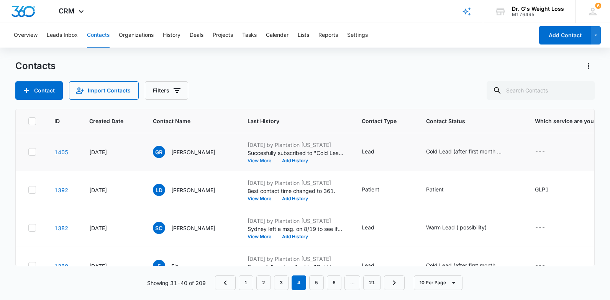
click at [272, 161] on button "View More" at bounding box center [262, 160] width 29 height 5
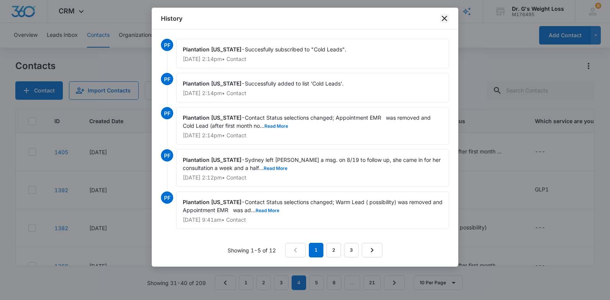
click at [447, 17] on icon "close" at bounding box center [444, 18] width 9 height 9
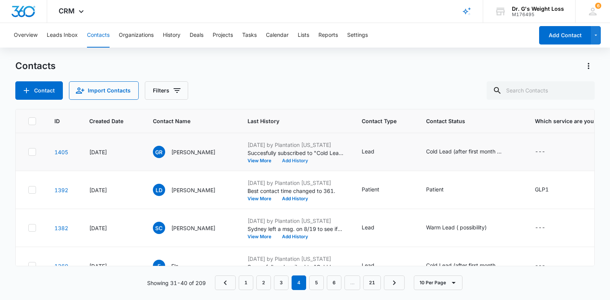
click at [301, 161] on button "Add History" at bounding box center [295, 160] width 37 height 5
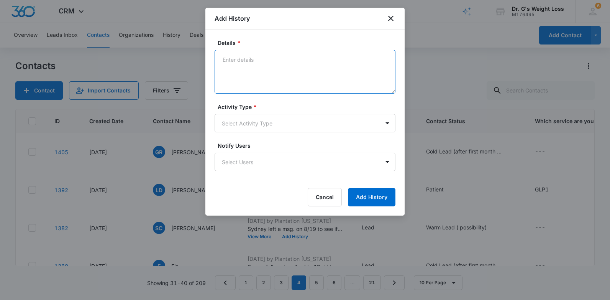
paste textarea "[PERSON_NAME] left a message on 10/8"
type textarea "[PERSON_NAME] left a message on 10/8"
click at [355, 119] on body "CRM Apps Reputation Forms CRM Email Social Content Ads Intelligence Files Brand…" at bounding box center [305, 150] width 610 height 300
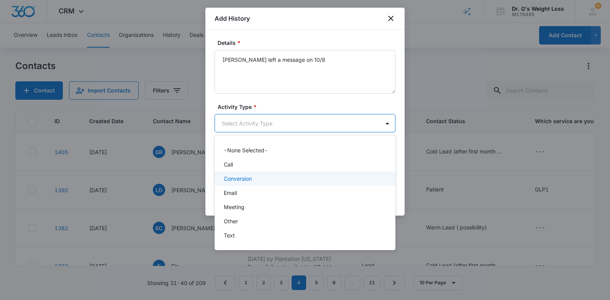
click at [319, 173] on div "Conversion" at bounding box center [305, 178] width 181 height 14
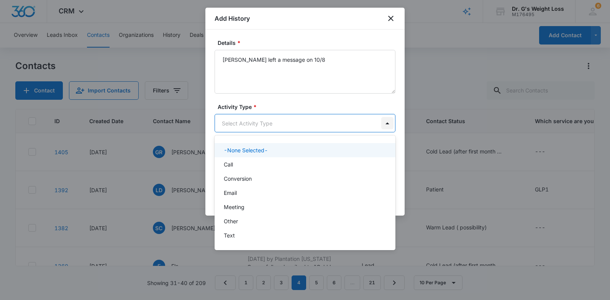
click at [390, 124] on body "CRM Apps Reputation Forms CRM Email Social Content Ads Intelligence Files Brand…" at bounding box center [305, 150] width 610 height 300
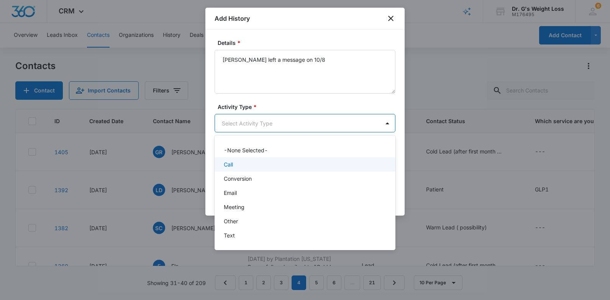
click at [331, 168] on div "Call" at bounding box center [304, 164] width 161 height 8
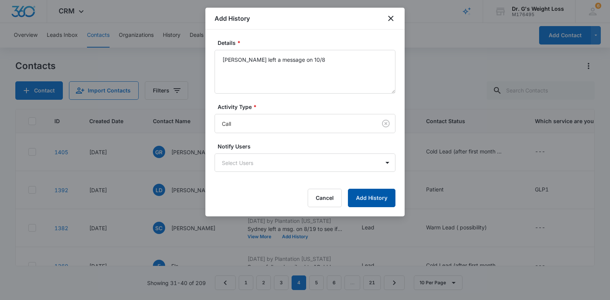
click at [384, 196] on button "Add History" at bounding box center [372, 198] width 48 height 18
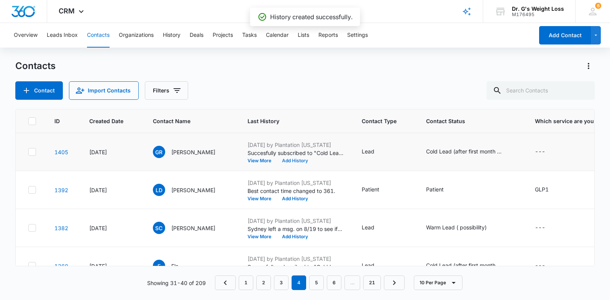
click at [292, 159] on button "Add History" at bounding box center [295, 160] width 37 height 5
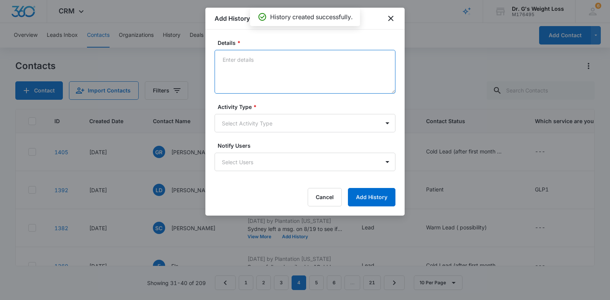
click at [307, 81] on textarea "Details *" at bounding box center [305, 72] width 181 height 44
click at [310, 64] on textarea "Details *" at bounding box center [305, 72] width 181 height 44
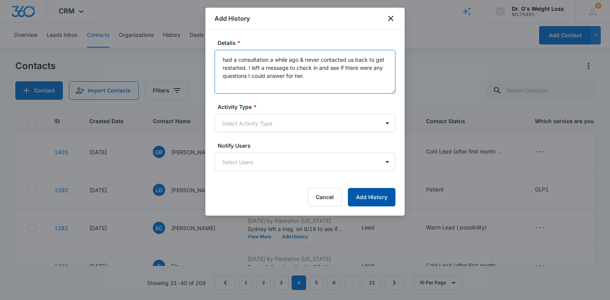
type textarea "had a consultation a while ago & never contacted us back to get restarted. I le…"
click at [375, 194] on button "Add History" at bounding box center [372, 197] width 48 height 18
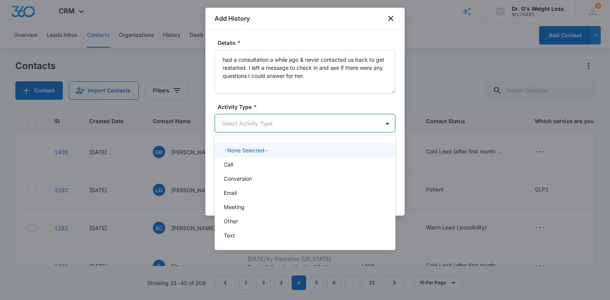
click at [335, 121] on body "CRM Apps Reputation Forms CRM Email Social Content Ads Intelligence Files Brand…" at bounding box center [305, 150] width 610 height 300
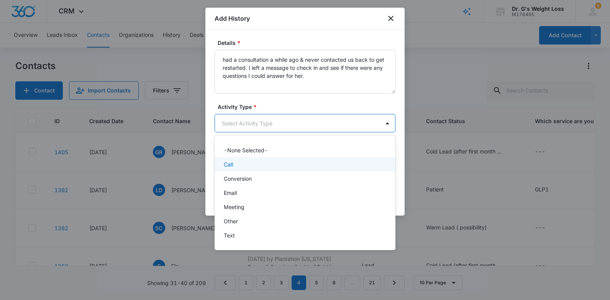
click at [290, 168] on div "Call" at bounding box center [304, 164] width 161 height 8
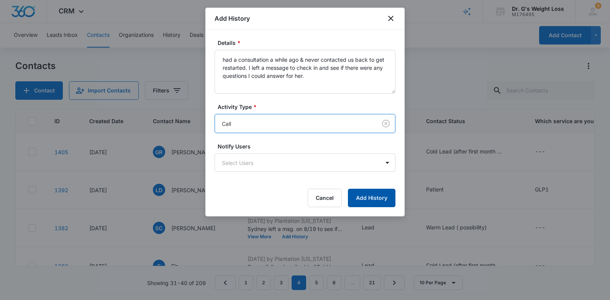
click at [384, 205] on button "Add History" at bounding box center [372, 198] width 48 height 18
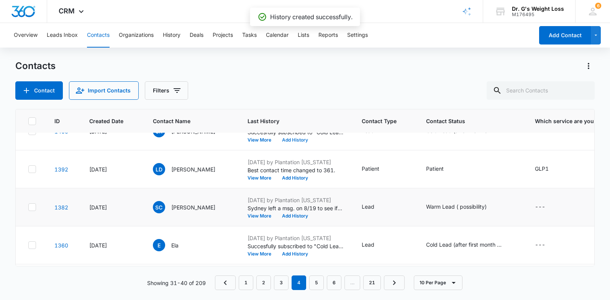
scroll to position [38, 0]
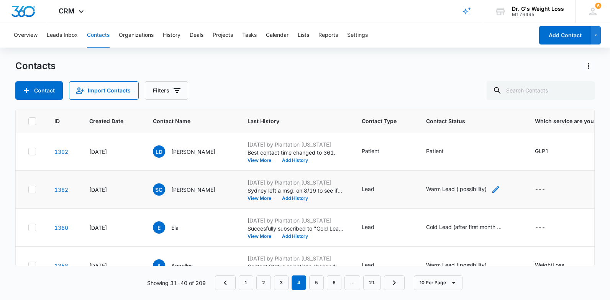
click at [483, 187] on div "Warm Lead ( possibility)" at bounding box center [456, 189] width 61 height 8
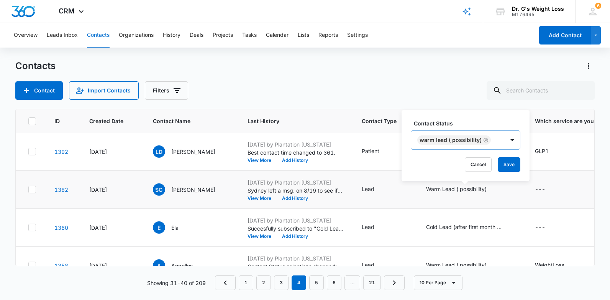
click at [486, 137] on icon "Remove Warm Lead ( possibility)" at bounding box center [485, 140] width 5 height 6
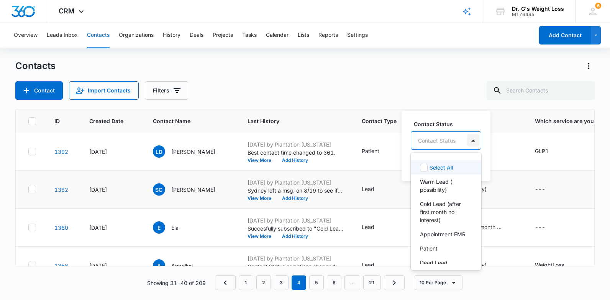
click at [472, 139] on div at bounding box center [473, 140] width 12 height 12
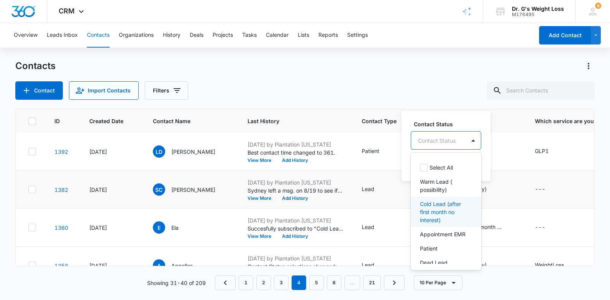
click at [468, 211] on div "Cold Lead (after first month no interest)" at bounding box center [446, 212] width 71 height 30
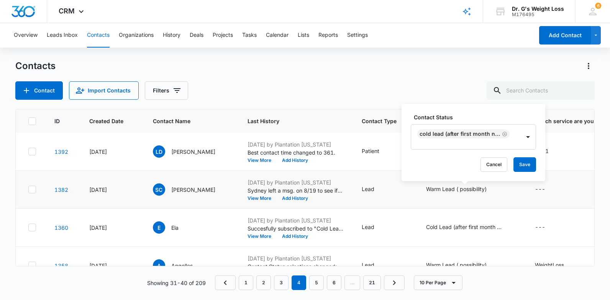
click at [539, 115] on label "Contact Status" at bounding box center [476, 117] width 125 height 8
click at [523, 166] on button "Save" at bounding box center [525, 164] width 23 height 15
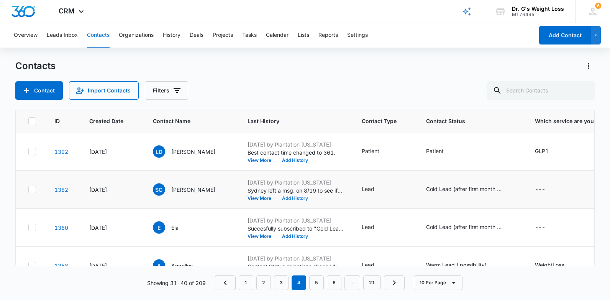
click at [297, 196] on button "Add History" at bounding box center [295, 198] width 37 height 5
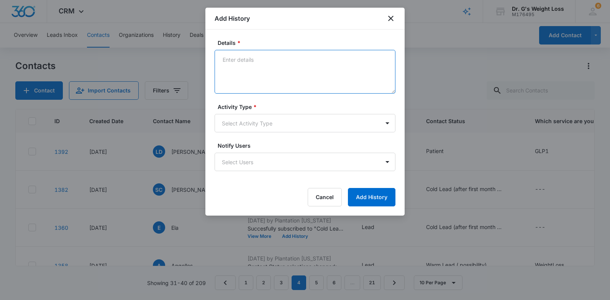
paste textarea "[PERSON_NAME] left a message on 10/8"
type textarea "[PERSON_NAME] left a message on 10/8"
click at [382, 120] on body "CRM Apps Reputation Forms CRM Email Social Content Ads Intelligence Files Brand…" at bounding box center [305, 150] width 610 height 300
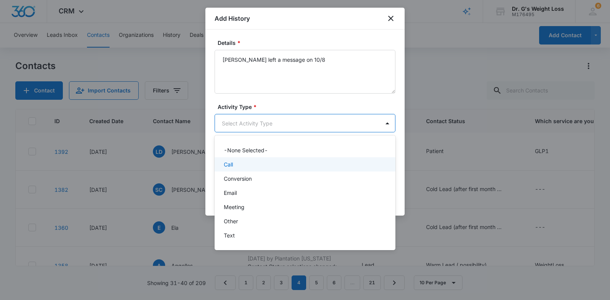
drag, startPoint x: 358, startPoint y: 163, endPoint x: 370, endPoint y: 162, distance: 12.3
click at [358, 163] on div "Call" at bounding box center [304, 164] width 161 height 8
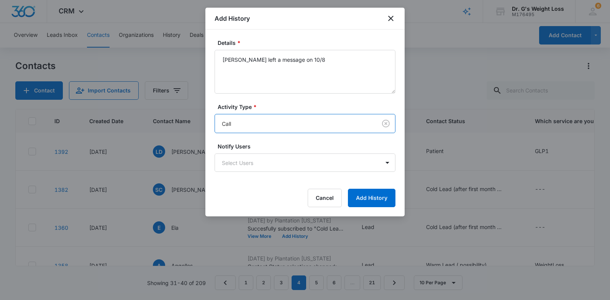
click at [398, 158] on div "Details * [PERSON_NAME] left a message on 10/8 Activity Type * option Call, sel…" at bounding box center [304, 123] width 199 height 187
click at [390, 198] on button "Add History" at bounding box center [372, 198] width 48 height 18
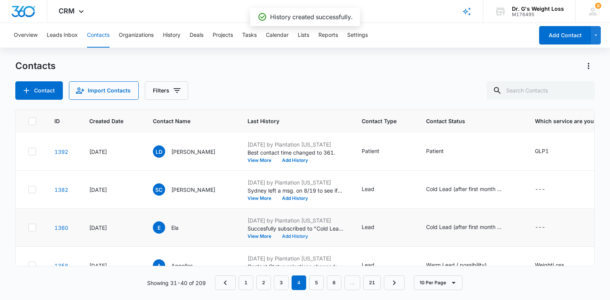
click at [301, 235] on button "Add History" at bounding box center [295, 236] width 37 height 5
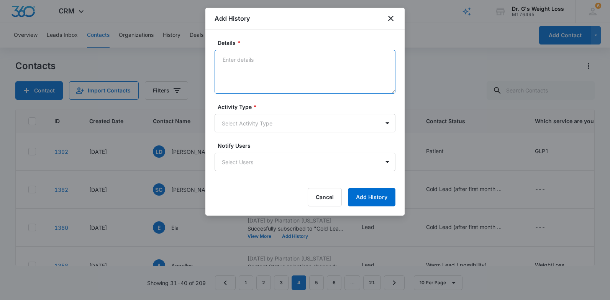
paste textarea "[PERSON_NAME] left a message on 10/8"
type textarea "[PERSON_NAME] left a message on 10/8"
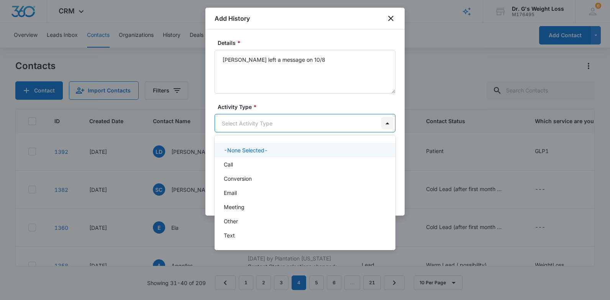
click at [389, 118] on body "CRM Apps Reputation Forms CRM Email Social Content Ads Intelligence Files Brand…" at bounding box center [305, 150] width 610 height 300
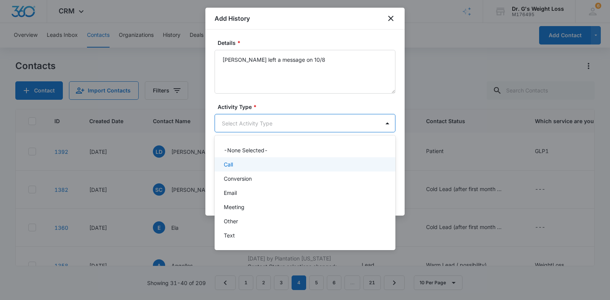
click at [366, 169] on div "Call" at bounding box center [305, 164] width 181 height 14
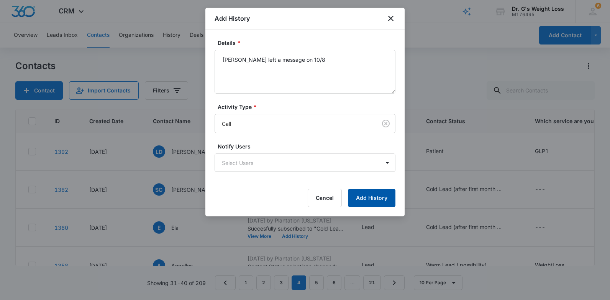
click at [381, 196] on button "Add History" at bounding box center [372, 198] width 48 height 18
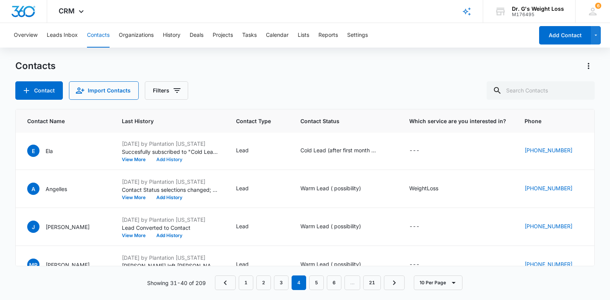
scroll to position [115, 127]
click at [347, 188] on div "Warm Lead ( possibility)" at bounding box center [330, 188] width 61 height 8
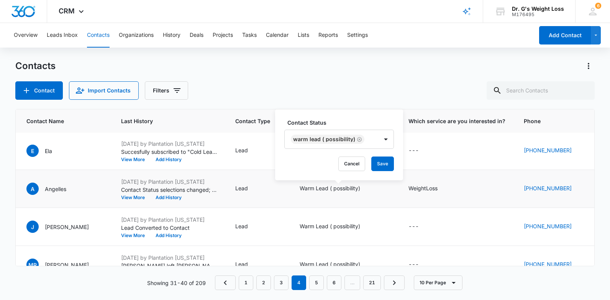
click at [358, 140] on icon "Remove Warm Lead ( possibility)" at bounding box center [359, 139] width 5 height 5
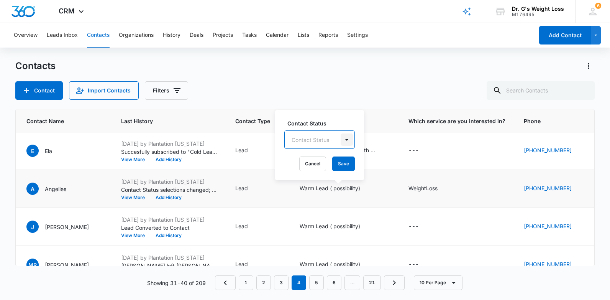
click at [347, 136] on div at bounding box center [347, 139] width 12 height 12
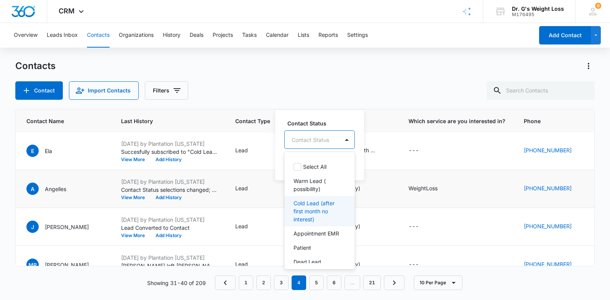
click at [319, 214] on p "Cold Lead (after first month no interest)" at bounding box center [319, 211] width 51 height 24
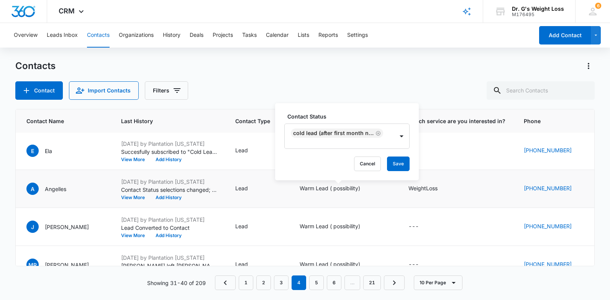
drag, startPoint x: 393, startPoint y: 111, endPoint x: 390, endPoint y: 122, distance: 11.5
click at [393, 112] on div "Contact Status Cold Lead (after first month no interest) Cancel Save" at bounding box center [347, 141] width 144 height 77
click at [397, 163] on button "Save" at bounding box center [398, 163] width 23 height 15
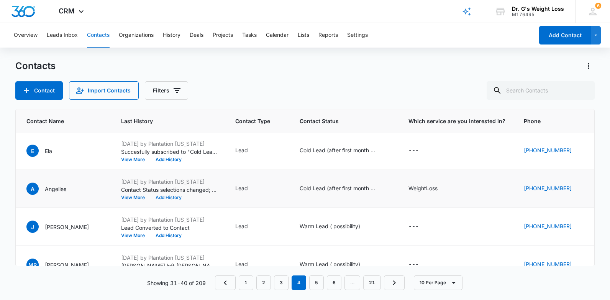
click at [162, 197] on button "Add History" at bounding box center [168, 197] width 37 height 5
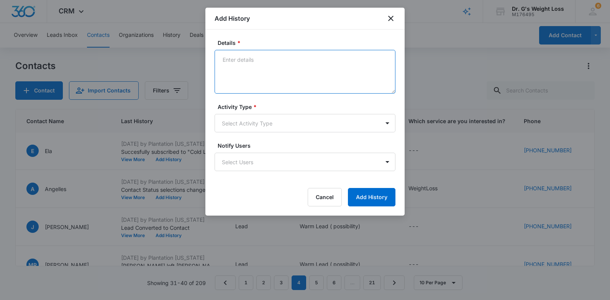
paste textarea "[PERSON_NAME] left a message on 10/8"
type textarea "[PERSON_NAME] left a message on 10/8 (had a consultation and never contacted us…"
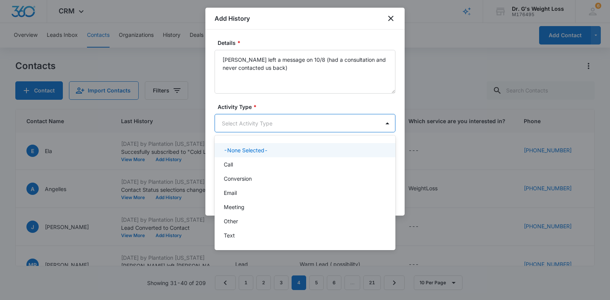
click at [360, 125] on body "CRM Apps Reputation Forms CRM Email Social Content Ads Intelligence Files Brand…" at bounding box center [305, 150] width 610 height 300
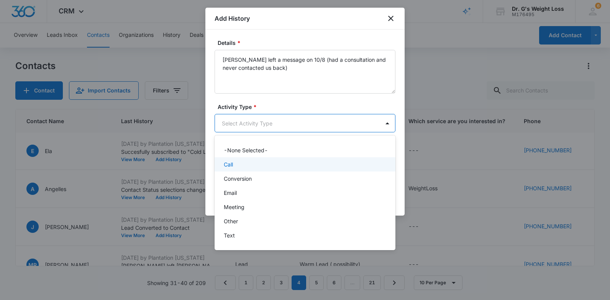
click at [325, 159] on div "Call" at bounding box center [305, 164] width 181 height 14
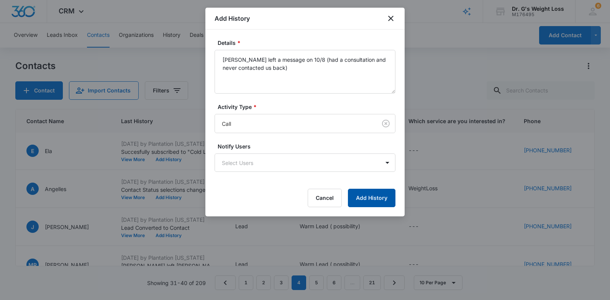
drag, startPoint x: 377, startPoint y: 192, endPoint x: 373, endPoint y: 186, distance: 7.0
click at [376, 192] on button "Add History" at bounding box center [372, 198] width 48 height 18
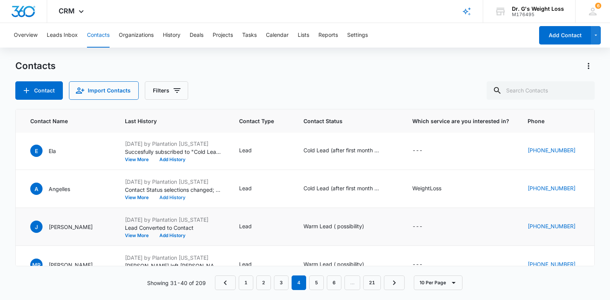
scroll to position [153, 123]
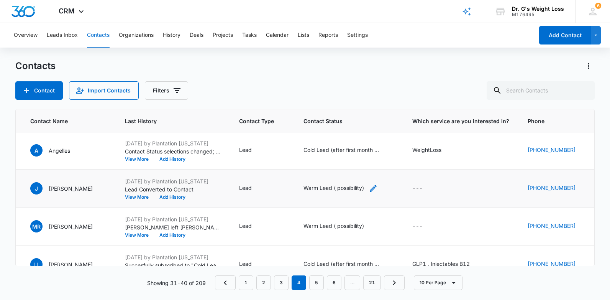
click at [359, 188] on div "Warm Lead ( possibility)" at bounding box center [334, 188] width 61 height 8
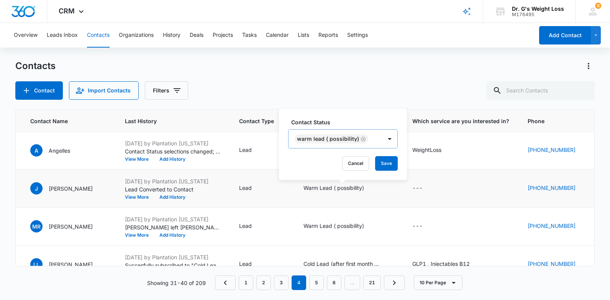
click at [361, 138] on icon "Remove Warm Lead ( possibility)" at bounding box center [363, 138] width 5 height 5
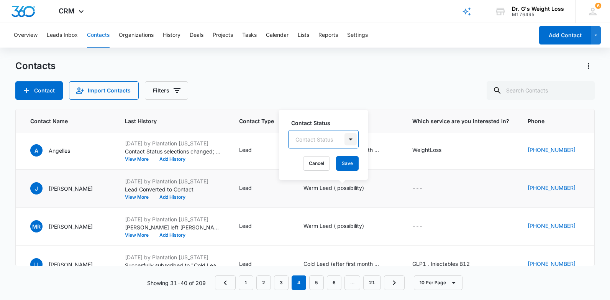
click at [352, 138] on div at bounding box center [351, 139] width 12 height 12
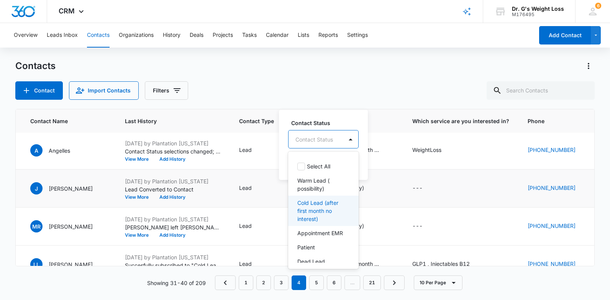
click at [319, 208] on p "Cold Lead (after first month no interest)" at bounding box center [322, 211] width 51 height 24
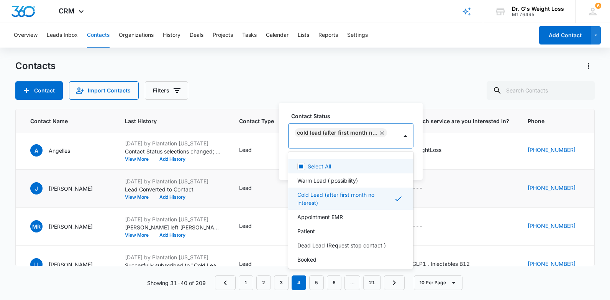
click at [415, 110] on div "Contact Status option Cold Lead (after first month no interest) , selected. 8 r…" at bounding box center [351, 141] width 144 height 77
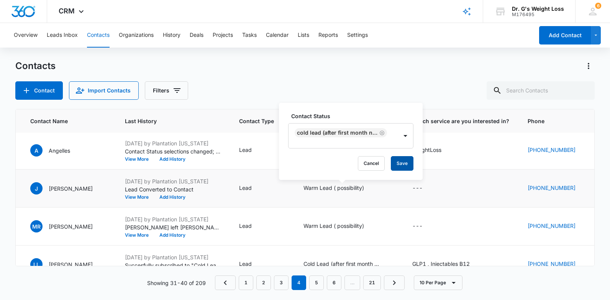
click at [402, 166] on button "Save" at bounding box center [402, 163] width 23 height 15
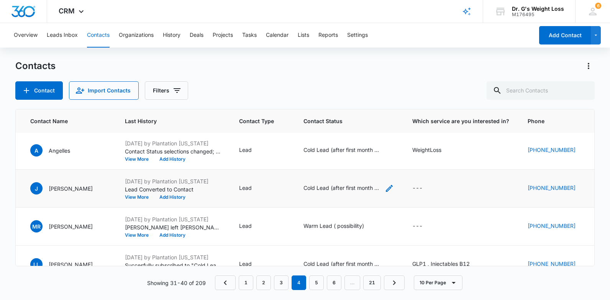
scroll to position [192, 123]
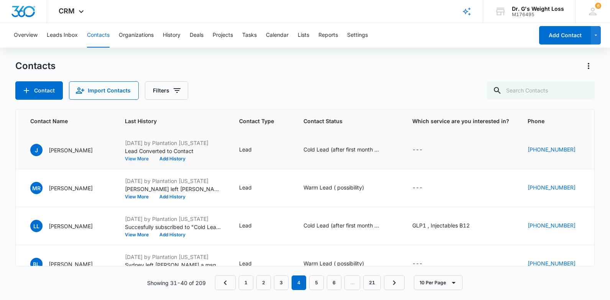
click at [140, 158] on button "View More" at bounding box center [139, 158] width 29 height 5
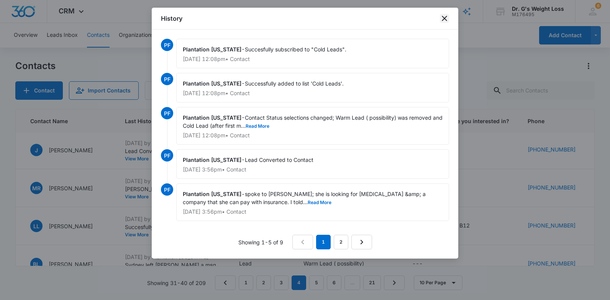
click at [446, 19] on icon "close" at bounding box center [444, 18] width 9 height 9
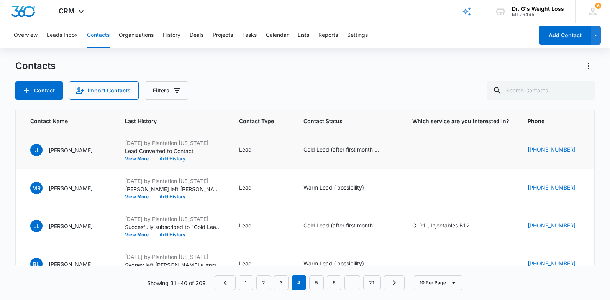
click at [169, 158] on button "Add History" at bounding box center [172, 158] width 37 height 5
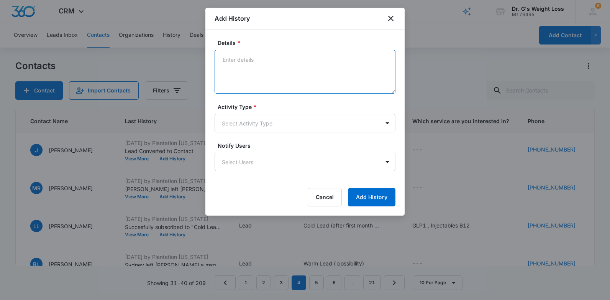
paste textarea "[PERSON_NAME] left a message on 10/8"
type textarea "[PERSON_NAME] left a message on 10/8"
click at [367, 125] on body "CRM Apps Reputation Forms CRM Email Social Content Ads Intelligence Files Brand…" at bounding box center [305, 150] width 610 height 300
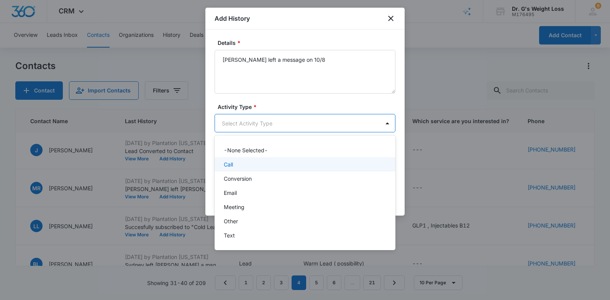
click at [344, 168] on div "Call" at bounding box center [304, 164] width 161 height 8
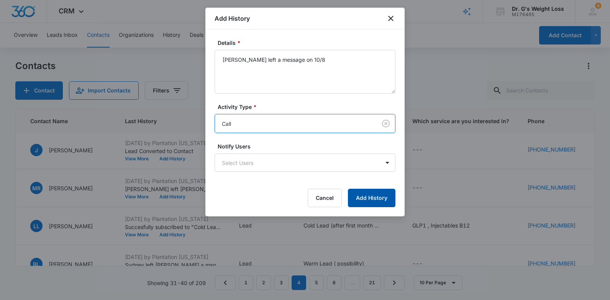
click at [388, 203] on button "Add History" at bounding box center [372, 198] width 48 height 18
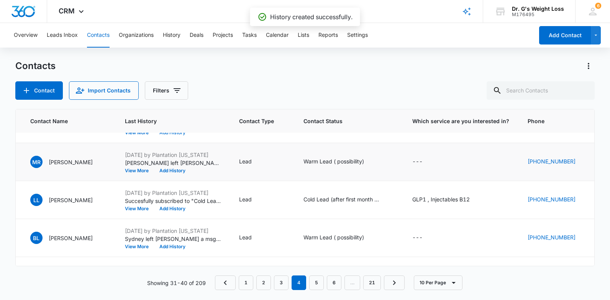
scroll to position [230, 123]
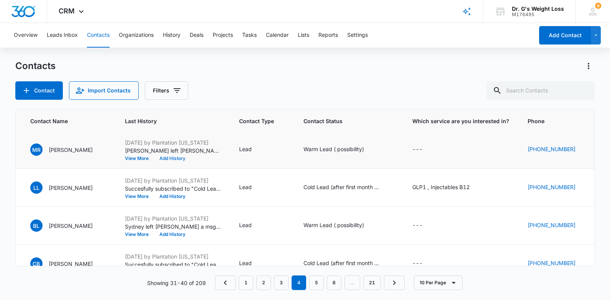
click at [178, 156] on button "Add History" at bounding box center [172, 158] width 37 height 5
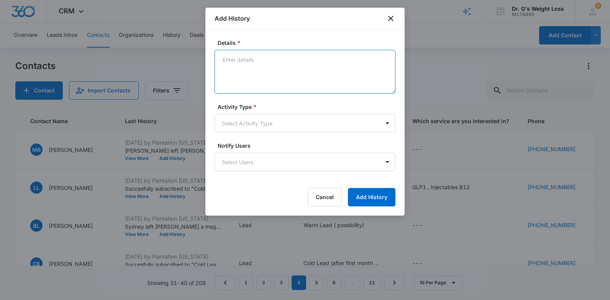
paste textarea "[PERSON_NAME] left a message on 10/8"
type textarea "[PERSON_NAME] left a message on 10/8"
click at [375, 119] on body "CRM Apps Reputation Forms CRM Email Social Content Ads Intelligence Files Brand…" at bounding box center [305, 150] width 610 height 300
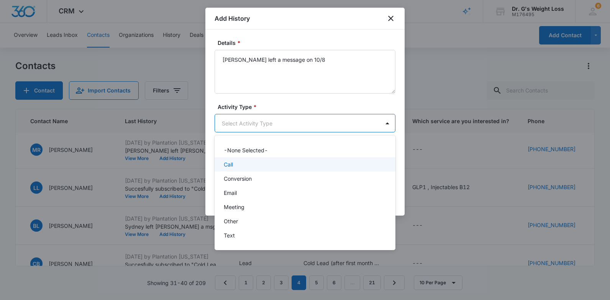
drag, startPoint x: 338, startPoint y: 168, endPoint x: 359, endPoint y: 166, distance: 21.1
click at [338, 168] on div "Call" at bounding box center [304, 164] width 161 height 8
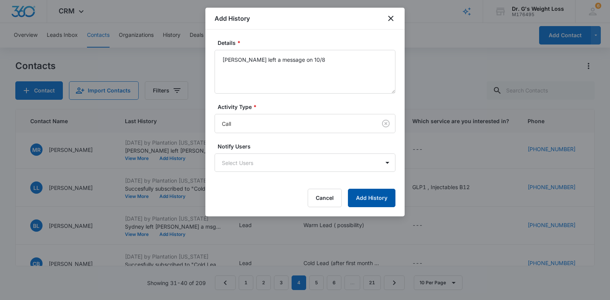
click at [381, 197] on button "Add History" at bounding box center [372, 198] width 48 height 18
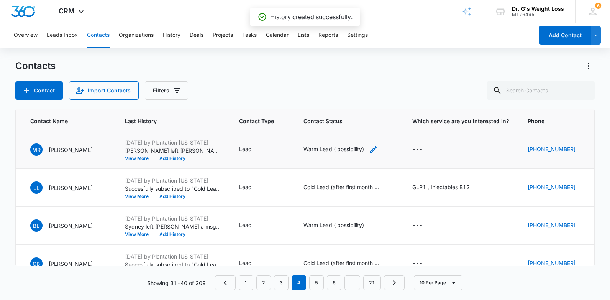
click at [343, 150] on div "Warm Lead ( possibility)" at bounding box center [334, 149] width 61 height 8
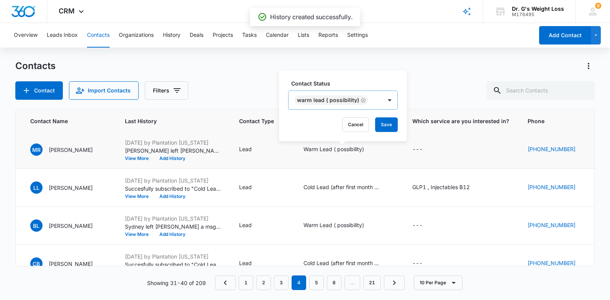
click at [365, 100] on icon "Remove Warm Lead ( possibility)" at bounding box center [363, 100] width 5 height 6
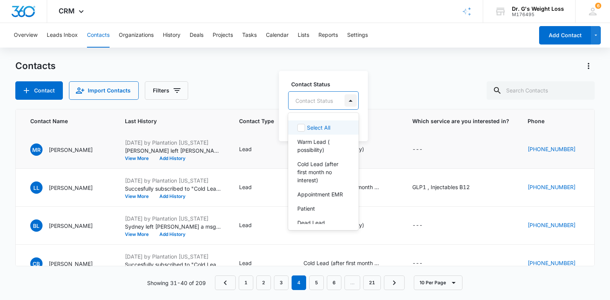
click at [353, 99] on div at bounding box center [351, 100] width 12 height 12
click at [337, 166] on p "Cold Lead (after first month no interest)" at bounding box center [322, 172] width 51 height 24
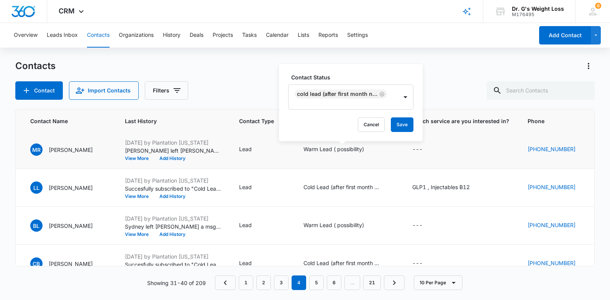
drag, startPoint x: 412, startPoint y: 74, endPoint x: 404, endPoint y: 117, distance: 43.7
click at [412, 73] on label "Contact Status" at bounding box center [353, 77] width 125 height 8
click at [402, 127] on button "Save" at bounding box center [402, 124] width 23 height 15
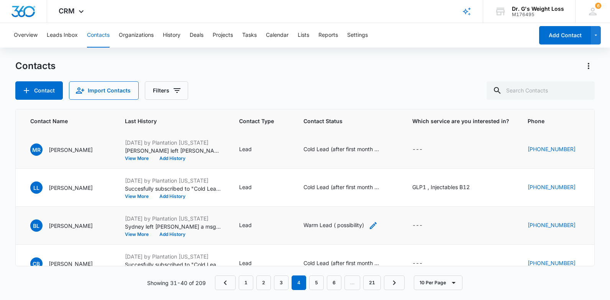
click at [362, 226] on div "Warm Lead ( possibility)" at bounding box center [334, 225] width 61 height 8
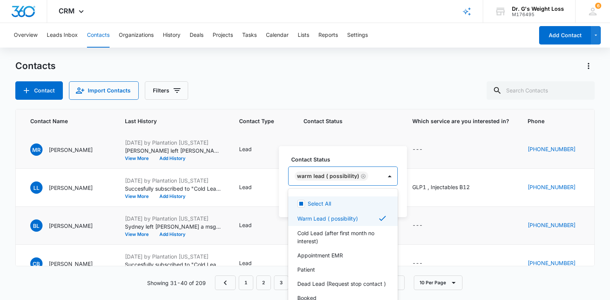
click at [358, 174] on div "Warm Lead ( possibility)" at bounding box center [336, 176] width 94 height 18
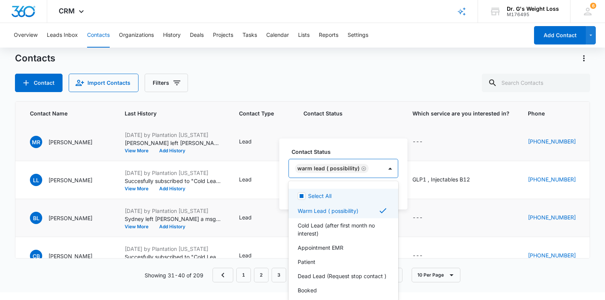
scroll to position [9, 0]
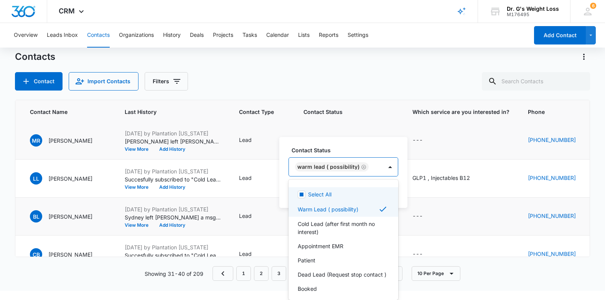
click at [361, 166] on icon "Remove Warm Lead ( possibility)" at bounding box center [363, 167] width 5 height 6
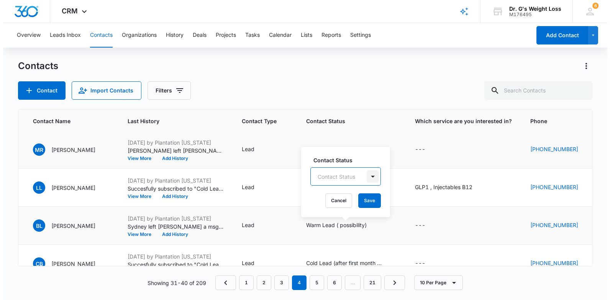
scroll to position [0, 0]
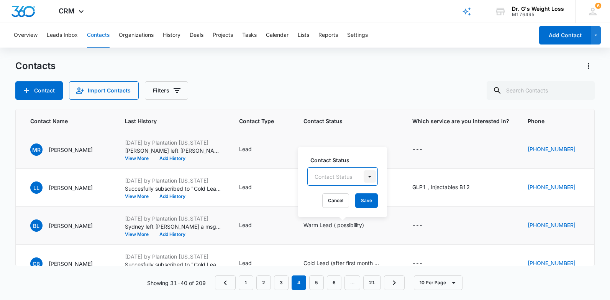
click at [350, 166] on div "Contact Status option Warm Lead ( possibility), deselected. Contact Status" at bounding box center [342, 171] width 71 height 30
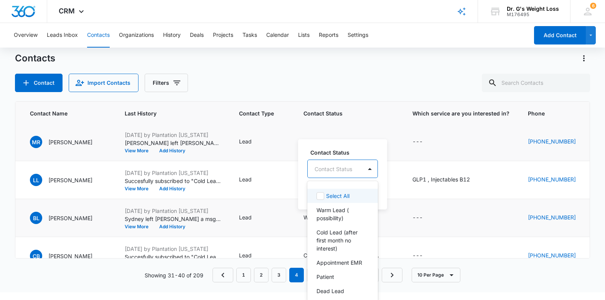
drag, startPoint x: 370, startPoint y: 172, endPoint x: 366, endPoint y: 177, distance: 6.6
click at [369, 174] on div at bounding box center [369, 169] width 12 height 12
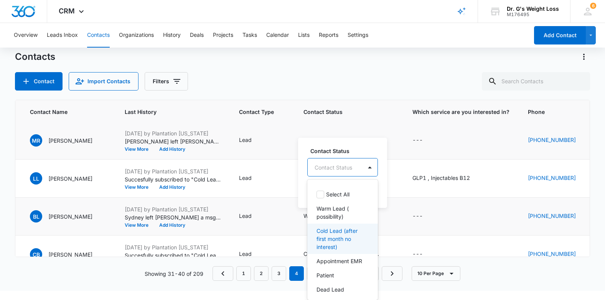
click at [340, 243] on p "Cold Lead (after first month no interest)" at bounding box center [341, 239] width 51 height 24
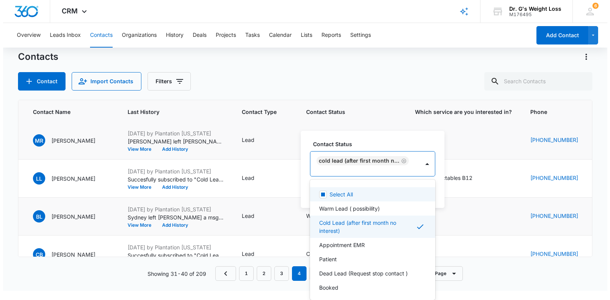
scroll to position [0, 0]
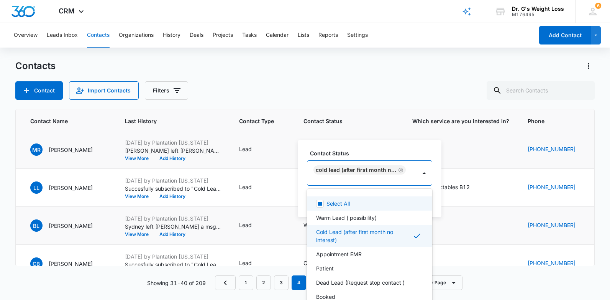
click at [404, 145] on div "Contact Status option Cold Lead (after first month no interest) , selected. 8 r…" at bounding box center [370, 178] width 144 height 77
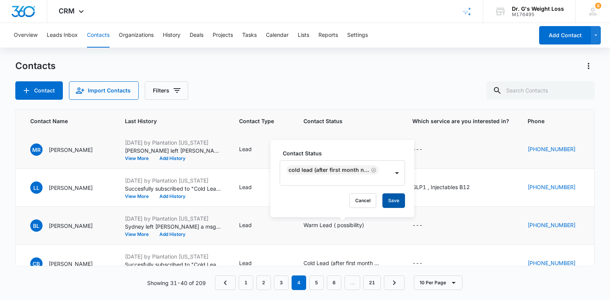
click at [394, 201] on button "Save" at bounding box center [394, 200] width 23 height 15
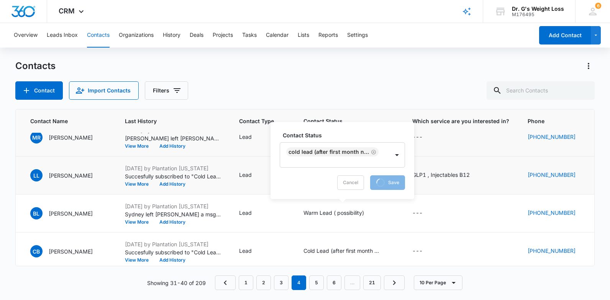
scroll to position [252, 123]
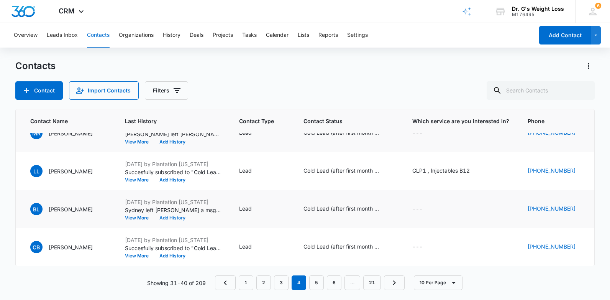
click at [180, 215] on button "Add History" at bounding box center [172, 217] width 37 height 5
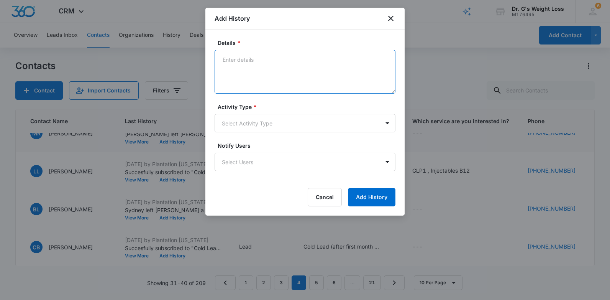
paste textarea "[PERSON_NAME] left a message on 10/8"
type textarea "[PERSON_NAME] left a message on 10/8"
click at [322, 120] on body "CRM Apps Reputation Forms CRM Email Social Content Ads Intelligence Files Brand…" at bounding box center [305, 150] width 610 height 300
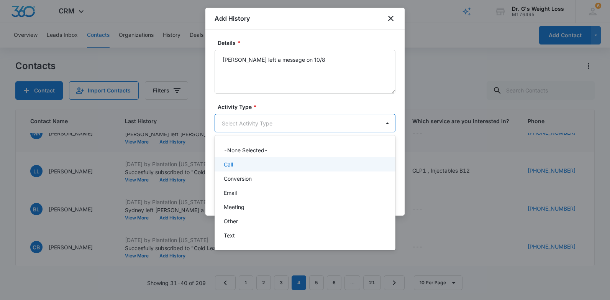
click at [306, 167] on div "Call" at bounding box center [304, 164] width 161 height 8
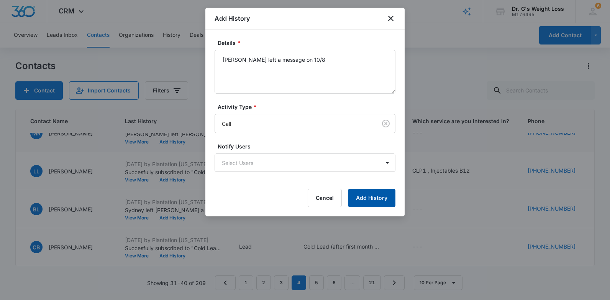
click at [381, 197] on button "Add History" at bounding box center [372, 198] width 48 height 18
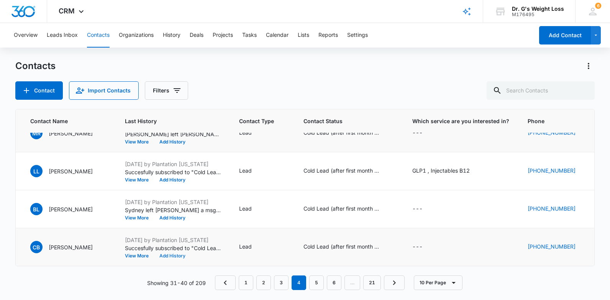
click at [176, 253] on button "Add History" at bounding box center [172, 255] width 37 height 5
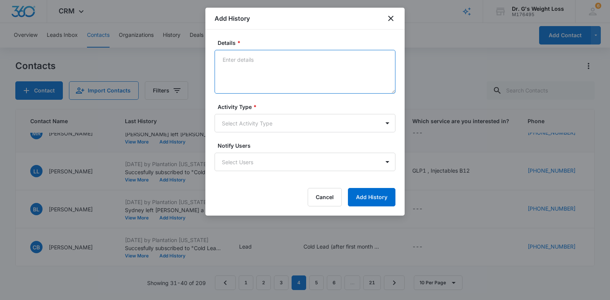
paste textarea "[PERSON_NAME] left a message on 10/8"
type textarea "[PERSON_NAME] left a message on 10/8"
click at [324, 123] on body "CRM Apps Reputation Forms CRM Email Social Content Ads Intelligence Files Brand…" at bounding box center [305, 150] width 610 height 300
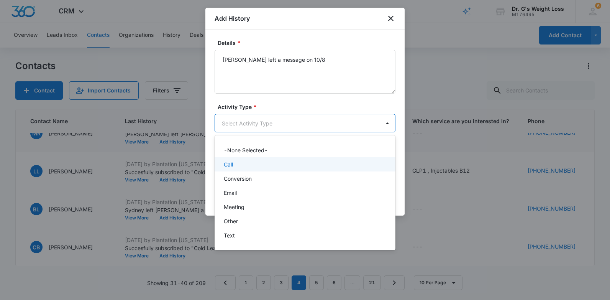
click at [317, 169] on div "Call" at bounding box center [305, 164] width 181 height 14
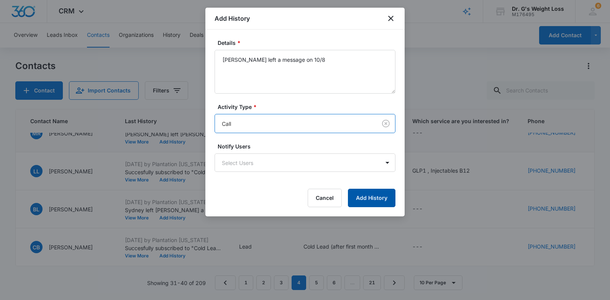
click at [382, 202] on button "Add History" at bounding box center [372, 198] width 48 height 18
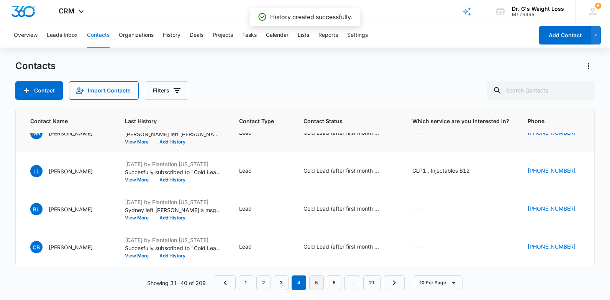
click at [319, 281] on link "5" at bounding box center [316, 282] width 15 height 15
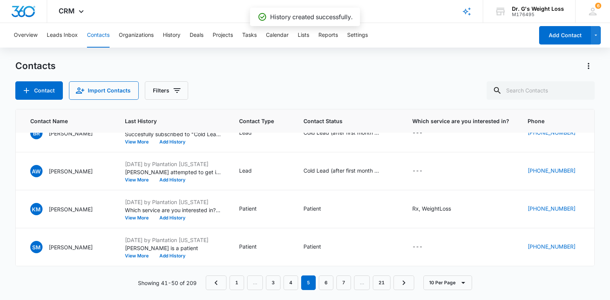
scroll to position [0, 123]
